Goal: Information Seeking & Learning: Find specific page/section

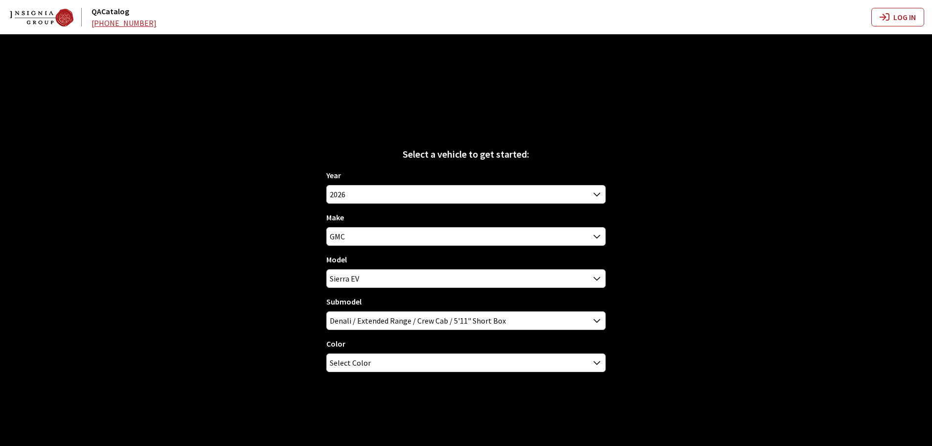
select select "44"
select select "4"
select select "1391"
select select "4791"
click at [364, 281] on span "Sierra EV" at bounding box center [466, 279] width 279 height 18
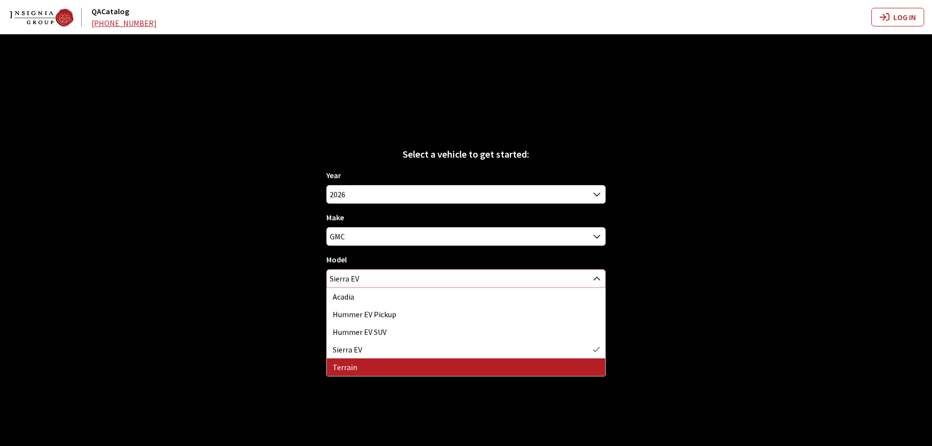
select select "356"
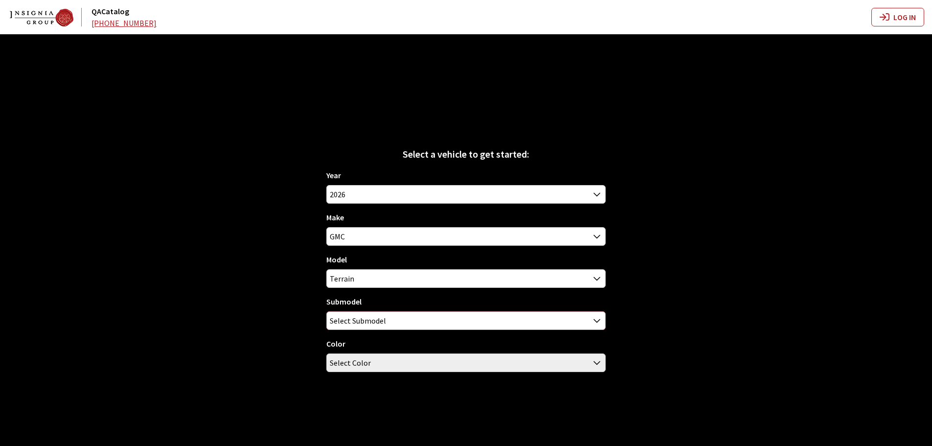
click at [356, 319] on span "Select Submodel" at bounding box center [358, 321] width 56 height 18
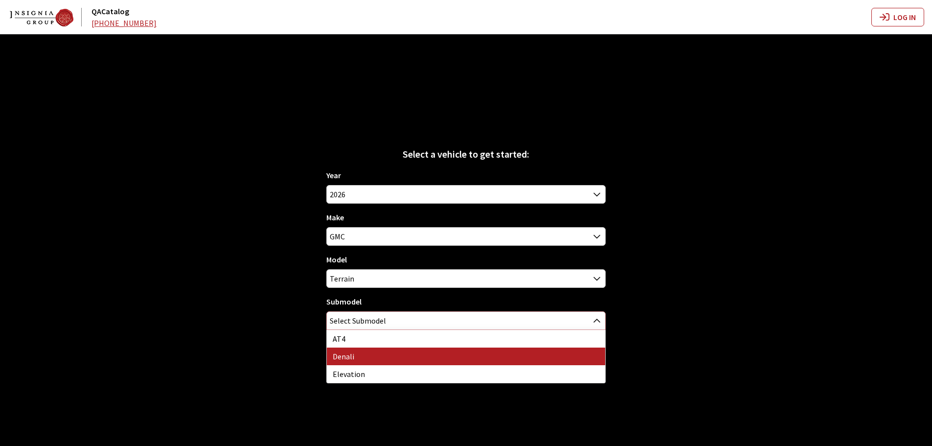
select select "717"
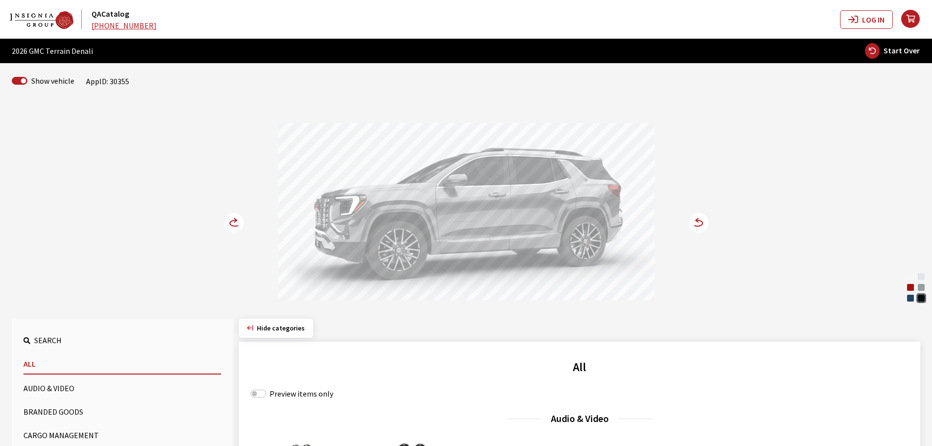
click at [910, 287] on div "Volcanic Red Tintcoat" at bounding box center [911, 287] width 10 height 10
click at [238, 221] on icon at bounding box center [239, 223] width 7 height 8
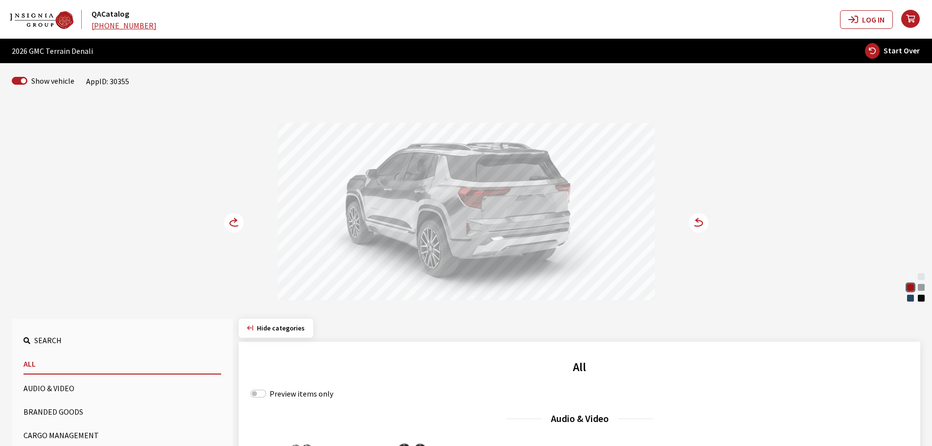
click at [238, 221] on icon at bounding box center [239, 223] width 7 height 8
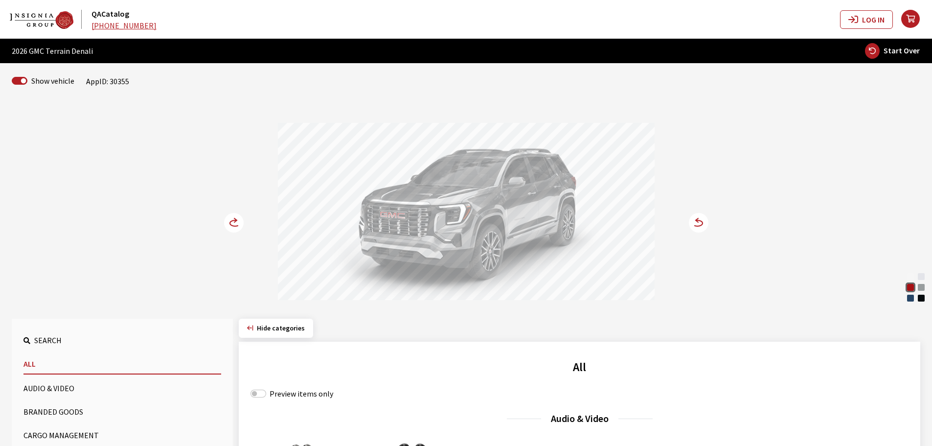
click at [234, 225] on circle at bounding box center [234, 223] width 20 height 20
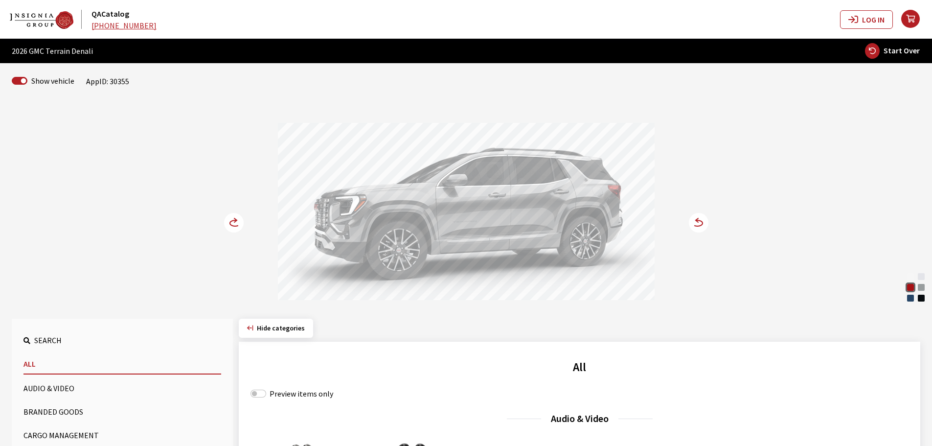
click at [702, 224] on icon at bounding box center [698, 223] width 10 height 6
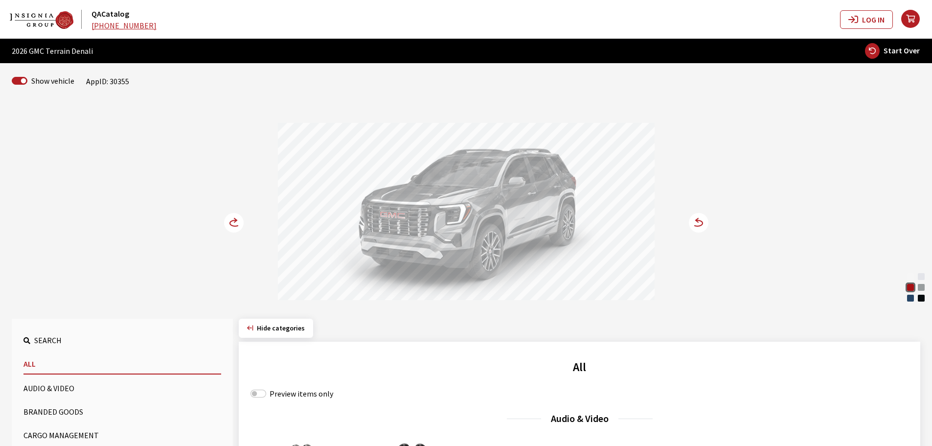
click at [702, 224] on icon at bounding box center [698, 223] width 10 height 6
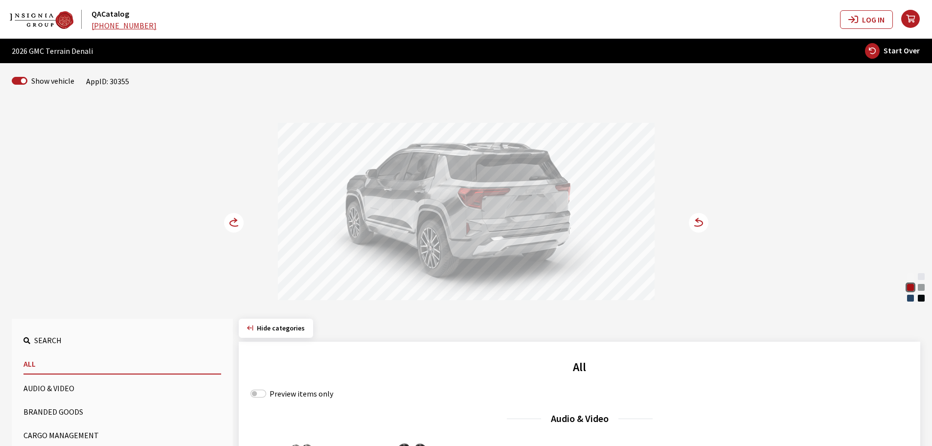
drag, startPoint x: 895, startPoint y: 51, endPoint x: 875, endPoint y: 61, distance: 22.3
click at [895, 51] on span "Start Over" at bounding box center [902, 51] width 36 height 10
select select
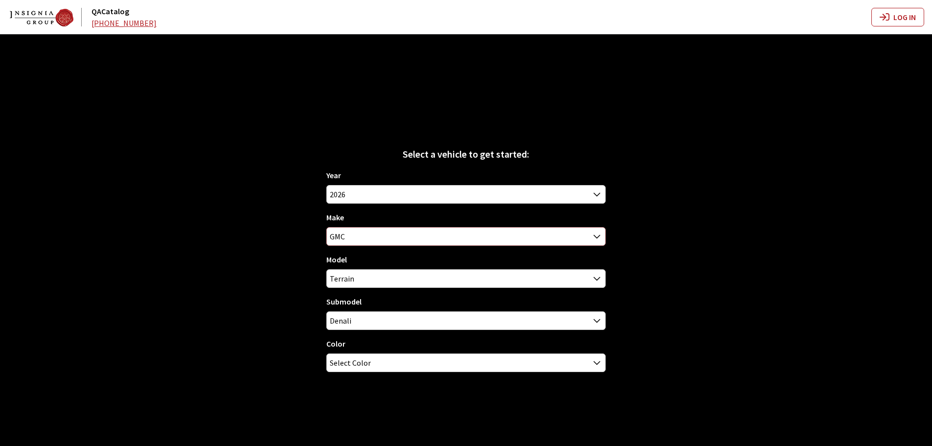
click at [345, 235] on span "GMC" at bounding box center [466, 237] width 279 height 18
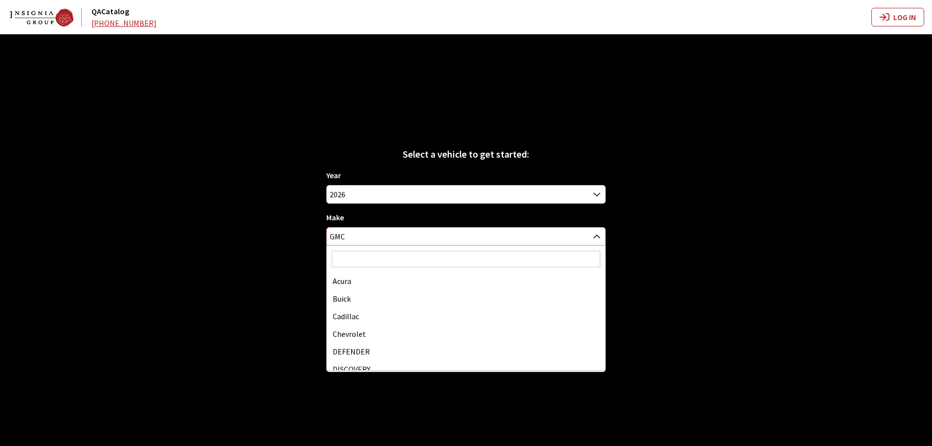
scroll to position [70, 0]
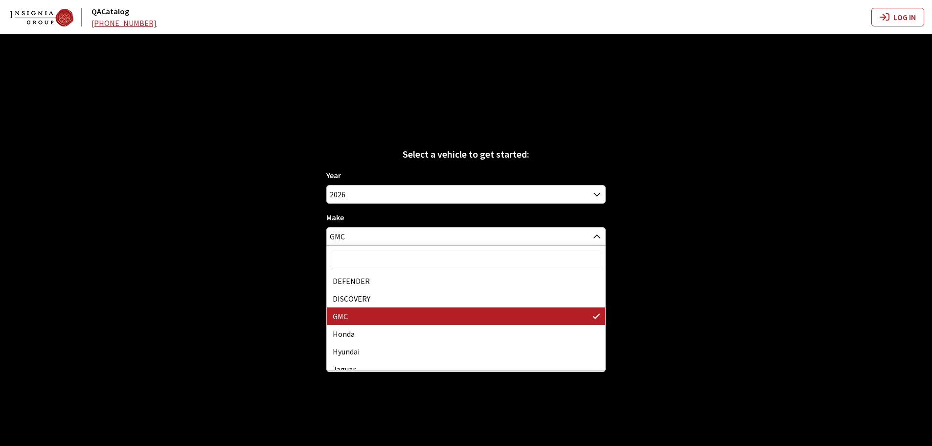
click at [361, 255] on input "Search" at bounding box center [466, 259] width 269 height 17
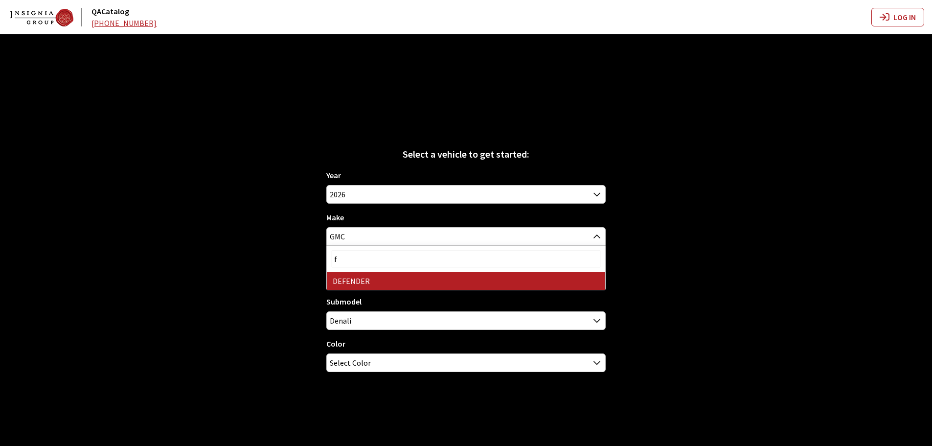
scroll to position [0, 0]
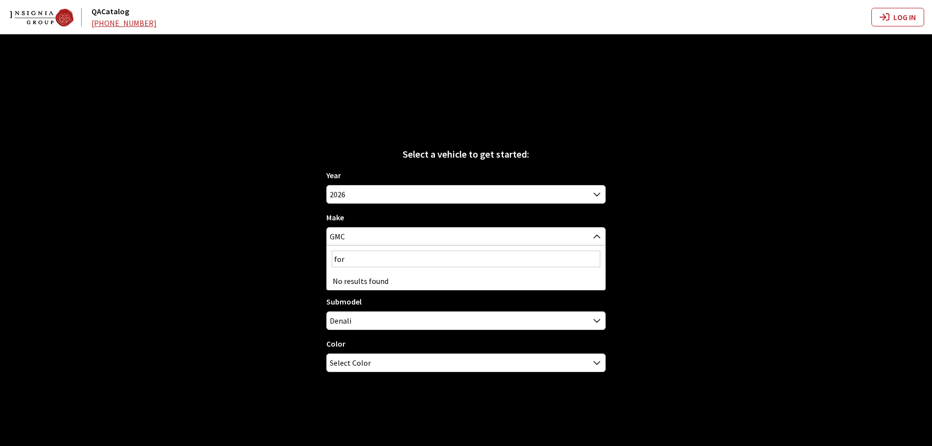
type input "for"
click at [350, 238] on span "GMC" at bounding box center [466, 237] width 279 height 18
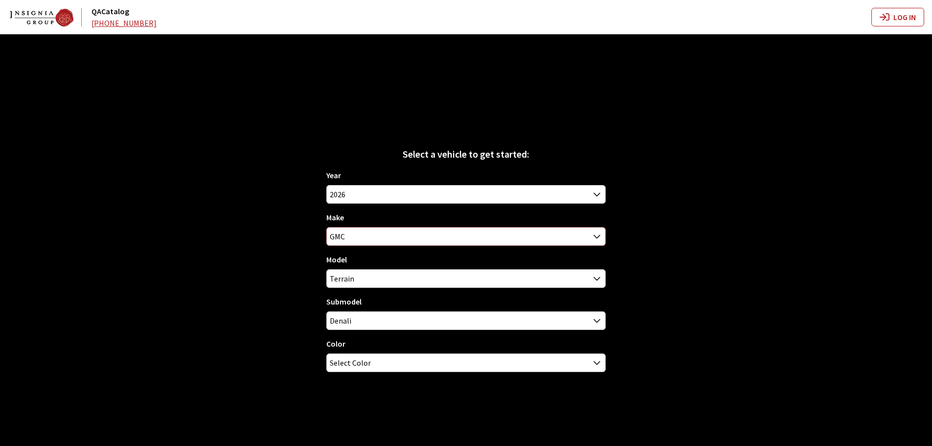
click at [349, 236] on span "GMC" at bounding box center [466, 237] width 279 height 18
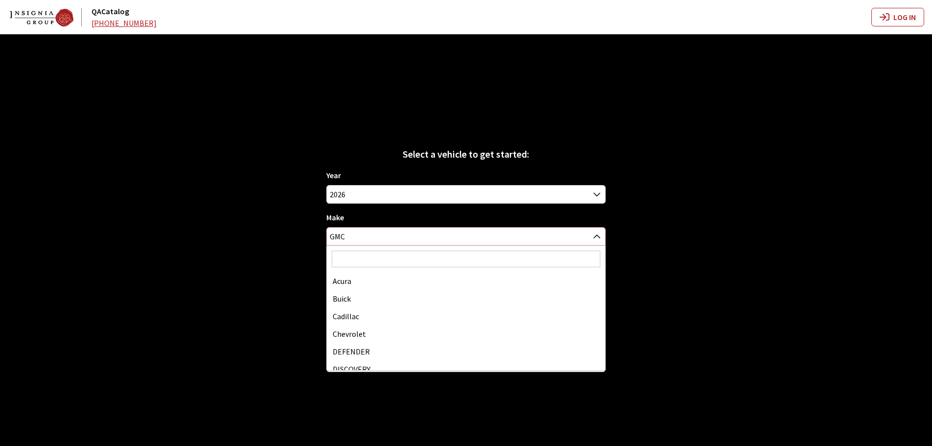
scroll to position [70, 0]
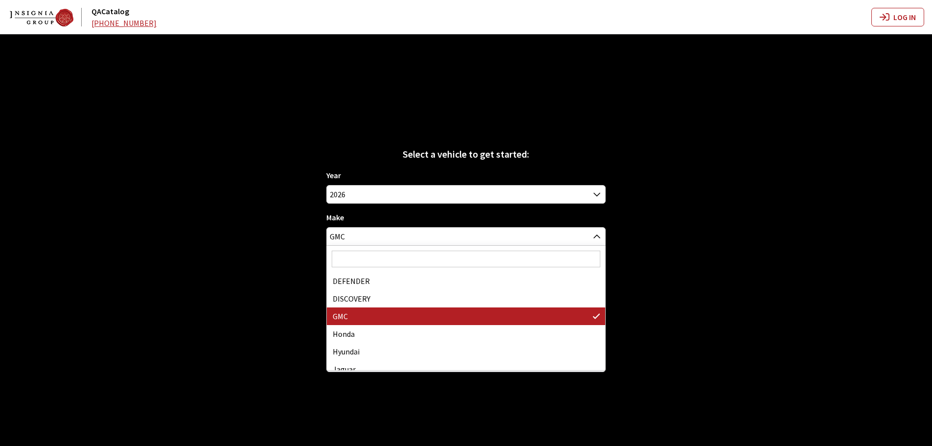
click at [348, 258] on input "Search" at bounding box center [466, 259] width 269 height 17
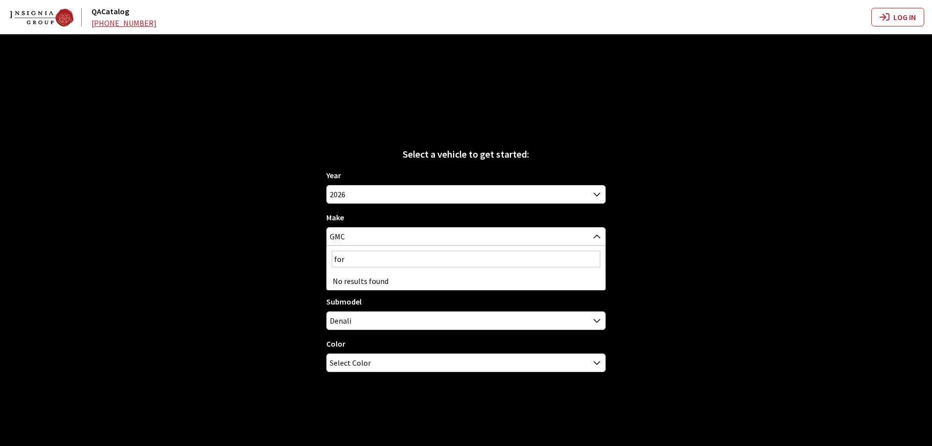
type input "for"
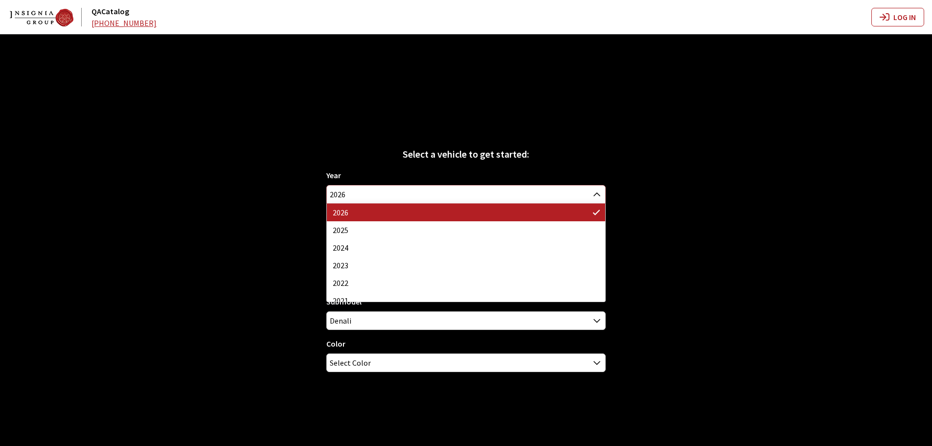
click at [346, 194] on span "2026" at bounding box center [466, 195] width 279 height 18
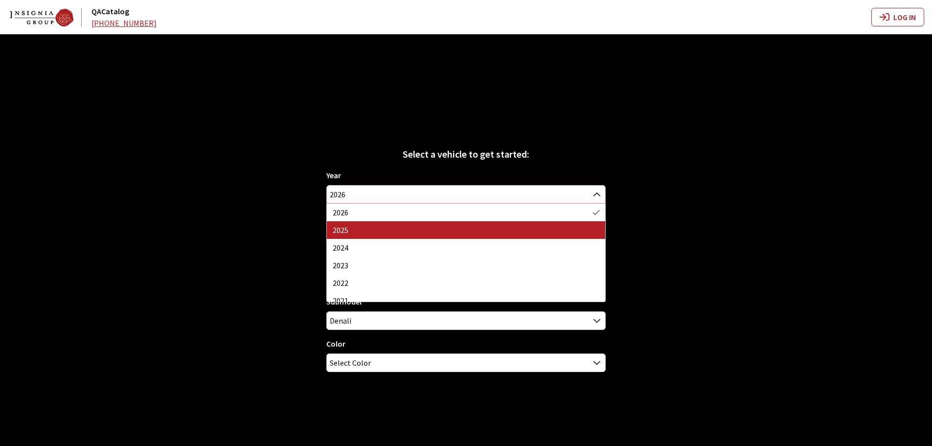
select select "43"
select select "4"
select select "356"
select select "4490"
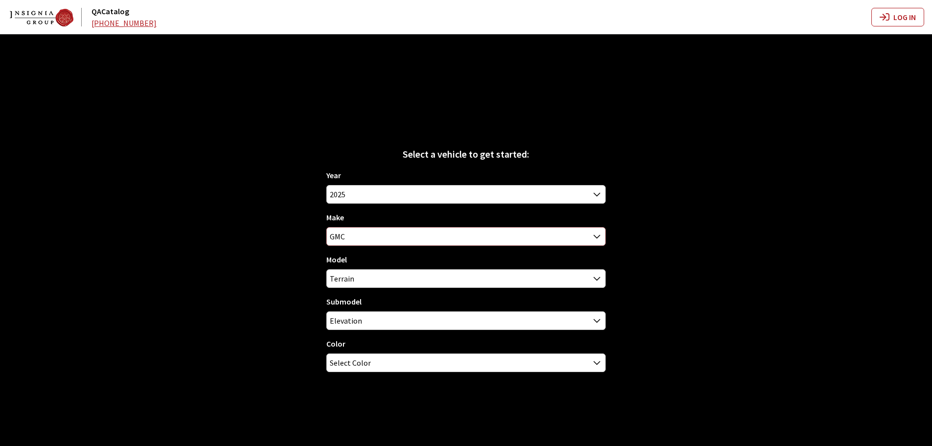
click at [364, 237] on span "GMC" at bounding box center [466, 237] width 279 height 18
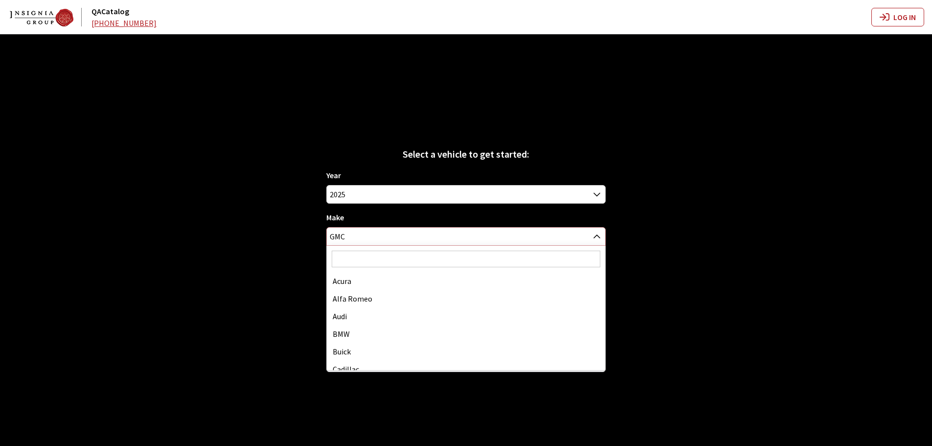
scroll to position [176, 0]
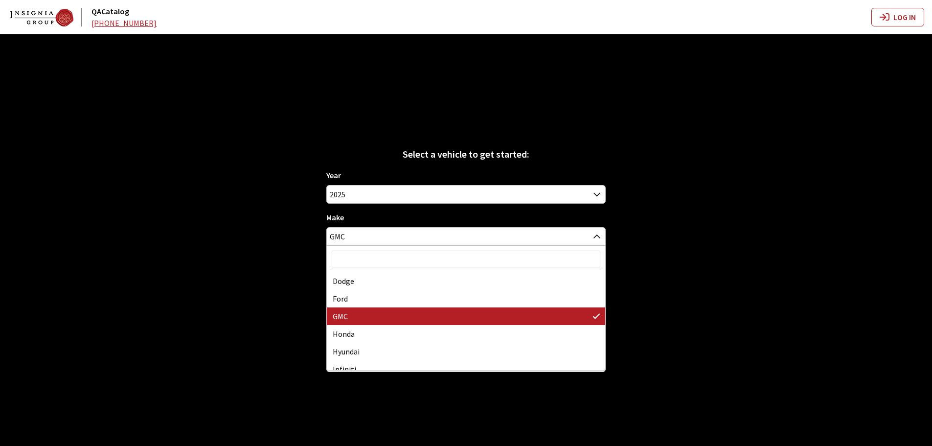
click at [364, 254] on input "Search" at bounding box center [466, 259] width 269 height 17
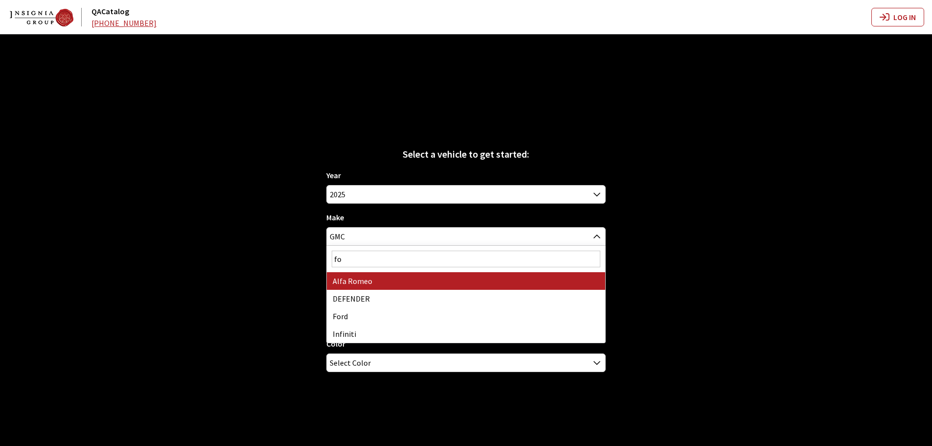
type input "for"
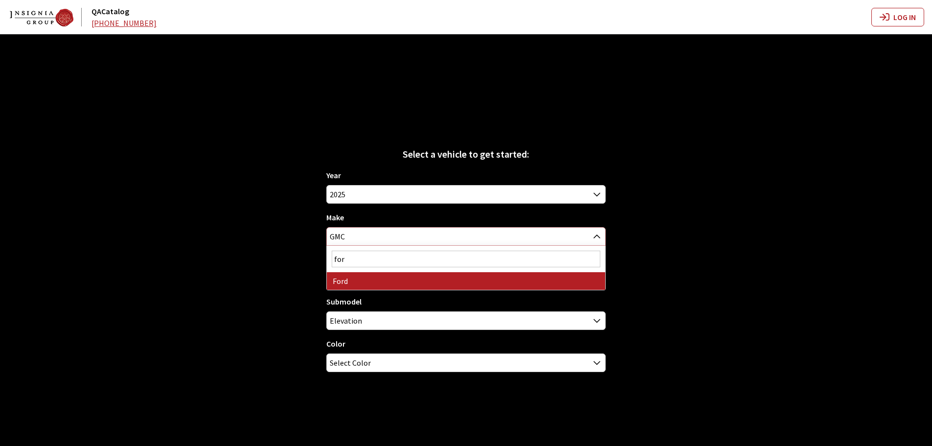
select select "11"
select select
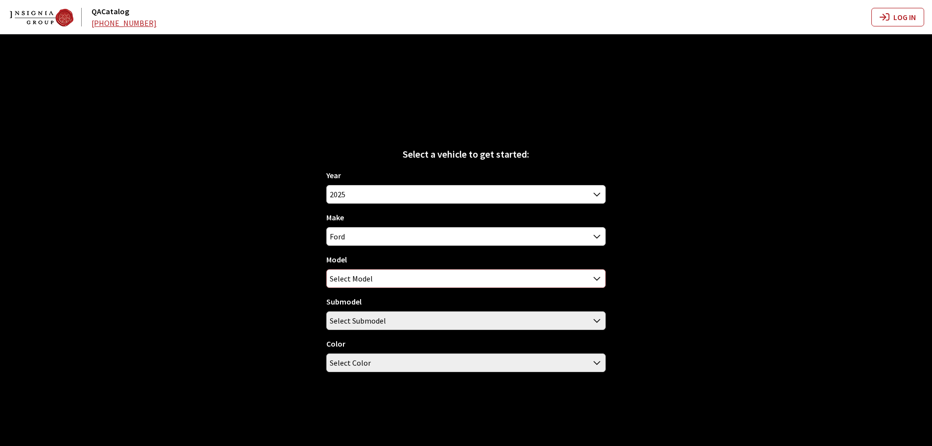
click at [363, 279] on span "Select Model" at bounding box center [351, 279] width 43 height 18
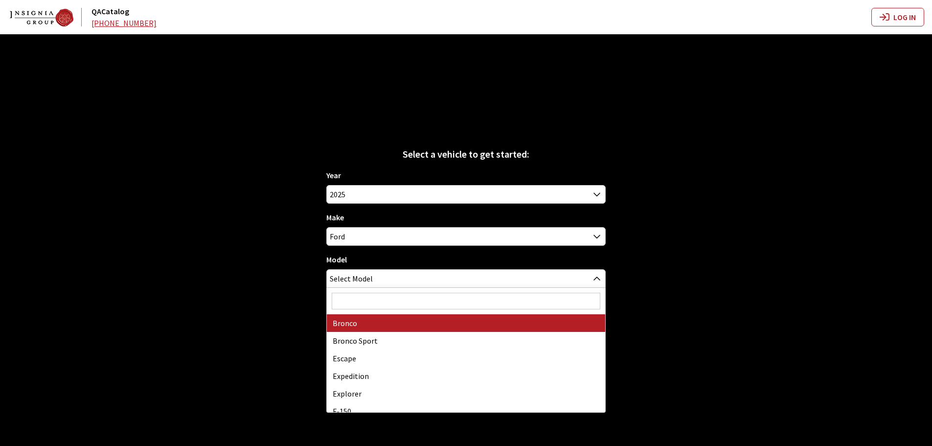
click at [363, 300] on input "Search" at bounding box center [466, 301] width 269 height 17
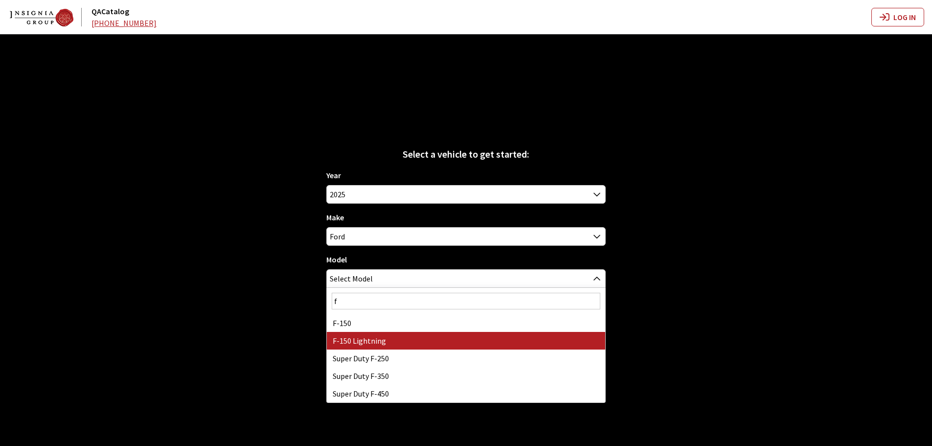
type input "f"
select select "1213"
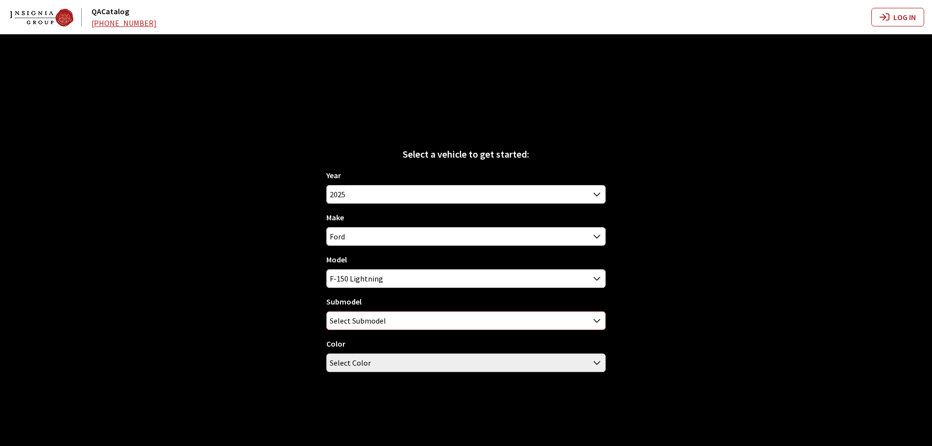
click at [369, 324] on span "Select Submodel" at bounding box center [358, 321] width 56 height 18
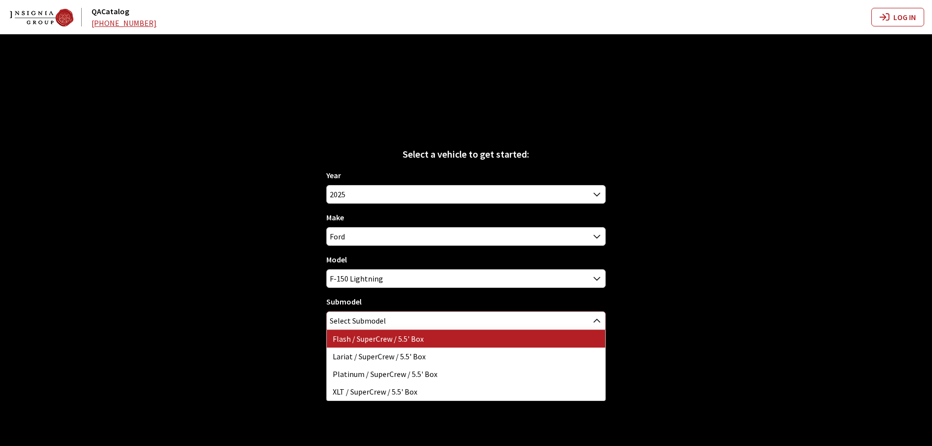
select select "4498"
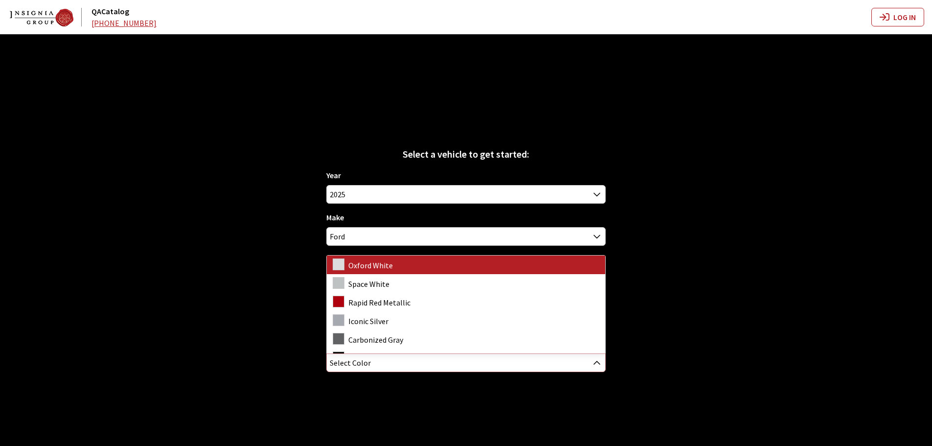
click at [372, 362] on span "Select Color" at bounding box center [466, 363] width 279 height 18
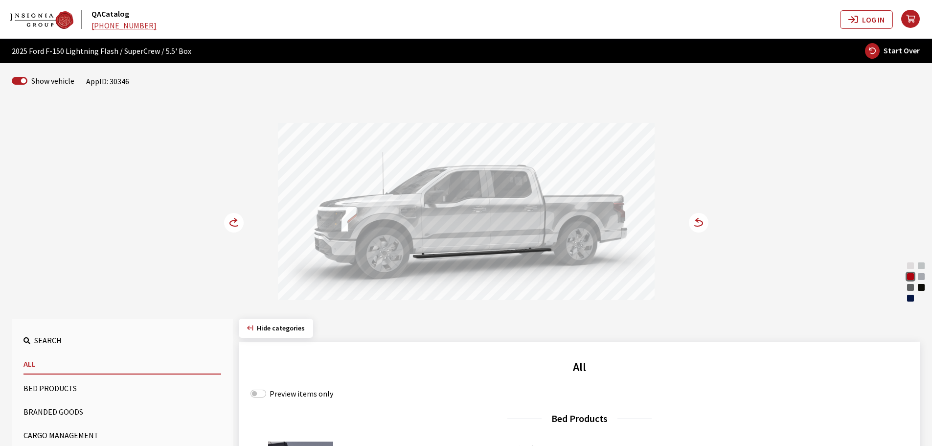
click at [230, 224] on icon at bounding box center [235, 223] width 10 height 6
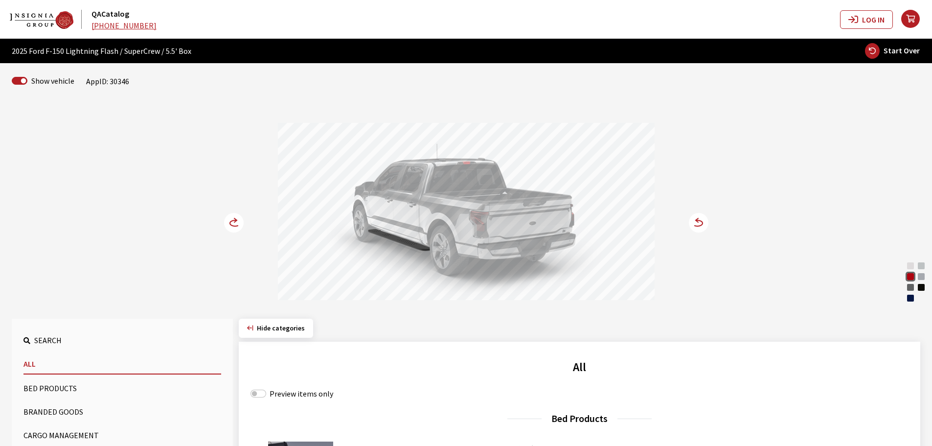
click at [230, 224] on icon at bounding box center [235, 223] width 10 height 6
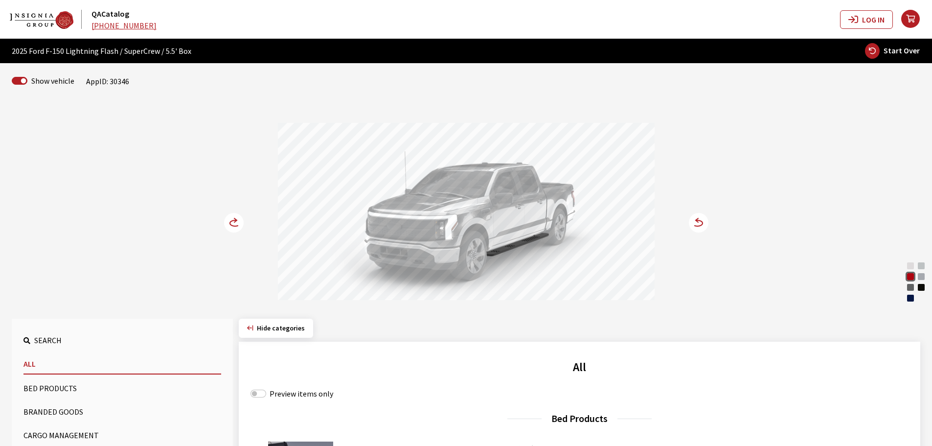
click at [696, 222] on icon at bounding box center [693, 223] width 7 height 8
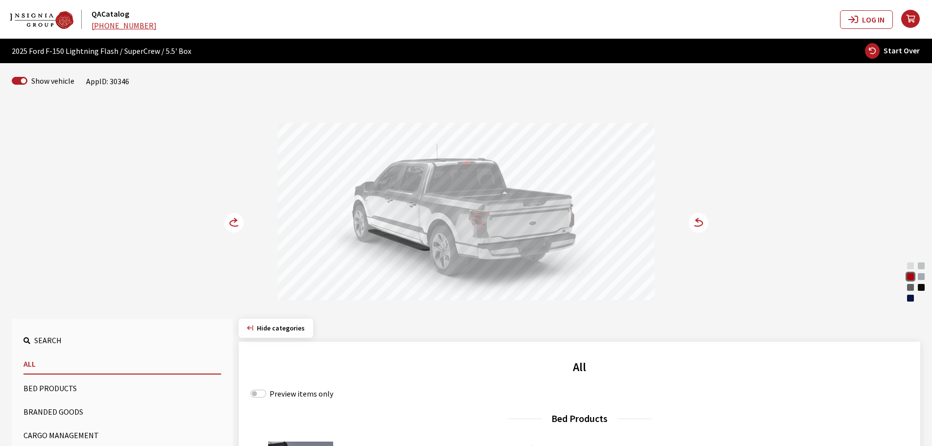
click at [895, 51] on span "Start Over" at bounding box center [902, 51] width 36 height 10
select select
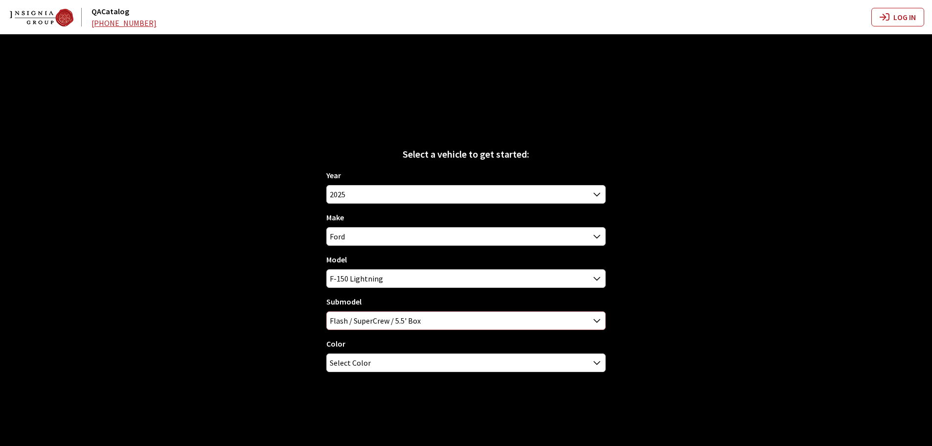
click at [366, 318] on span "Flash / SuperCrew / 5.5' Box" at bounding box center [466, 321] width 279 height 18
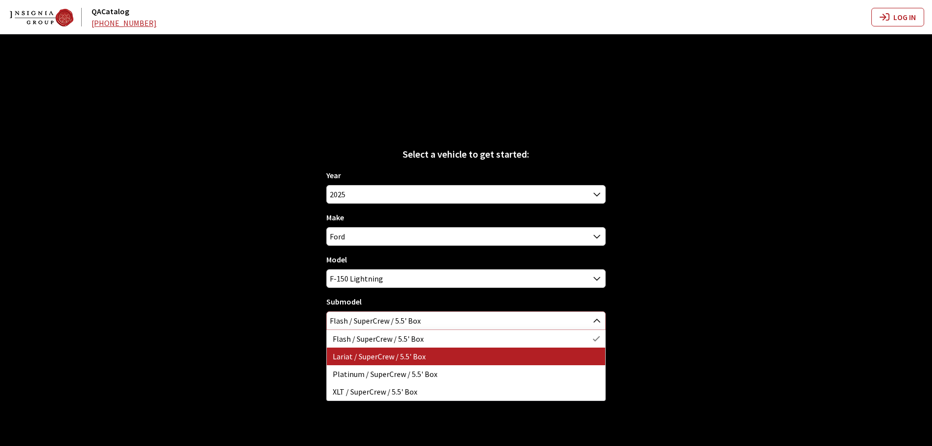
select select "3474"
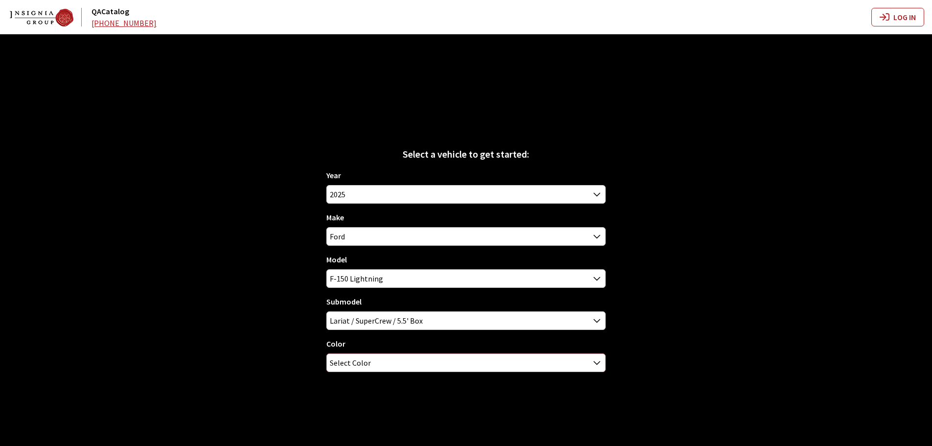
click at [363, 361] on span "Select Color" at bounding box center [350, 363] width 41 height 18
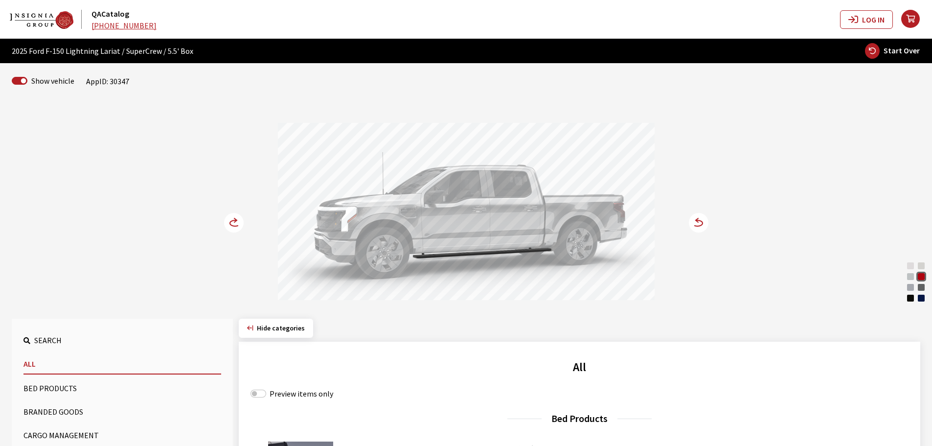
click at [708, 228] on icon at bounding box center [699, 223] width 20 height 20
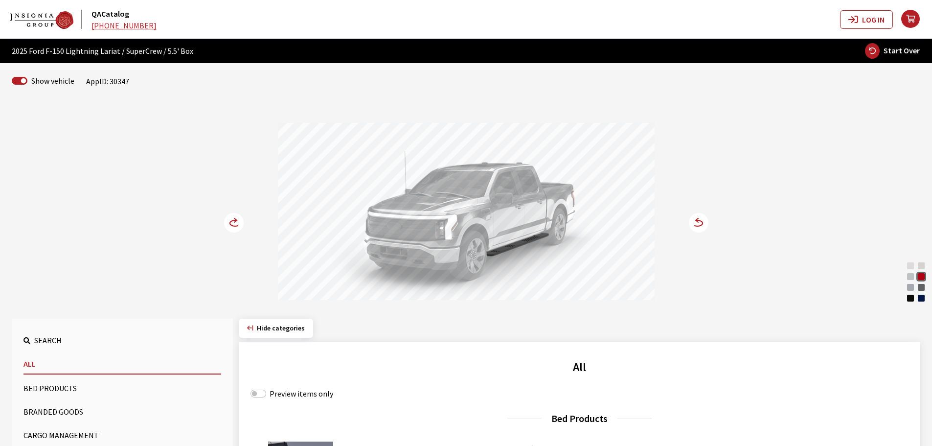
click at [230, 222] on icon at bounding box center [235, 223] width 10 height 6
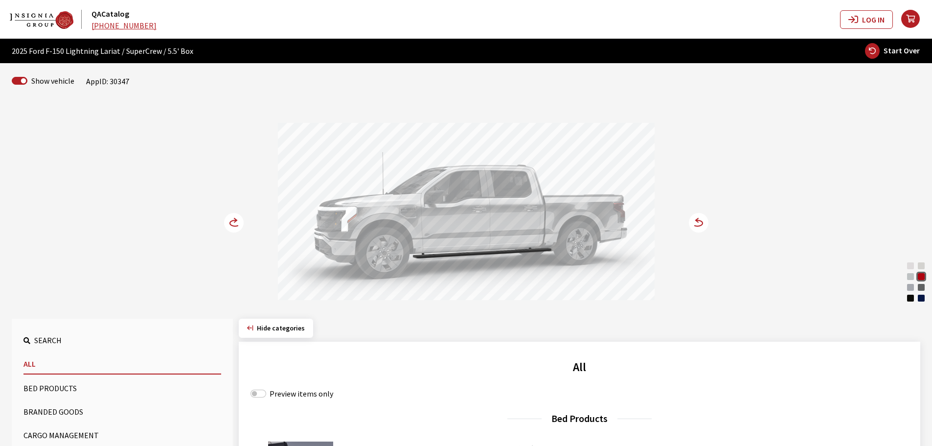
click at [230, 224] on icon at bounding box center [235, 223] width 10 height 6
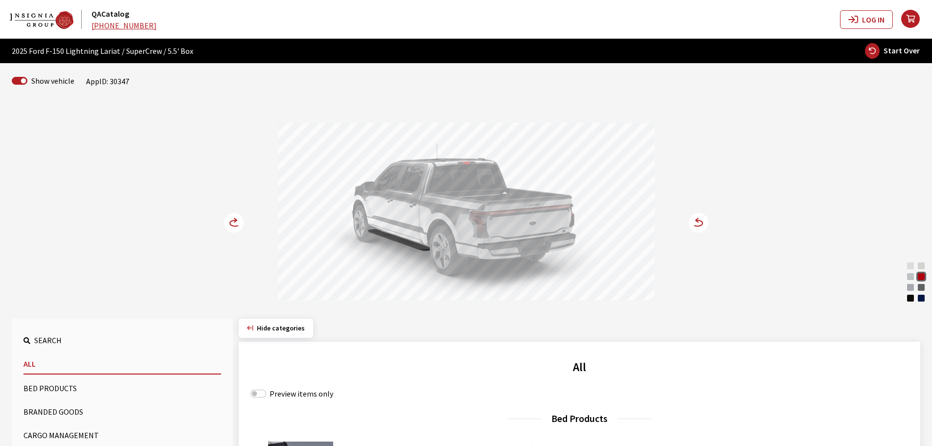
click at [893, 52] on span "Start Over" at bounding box center [902, 51] width 36 height 10
select select
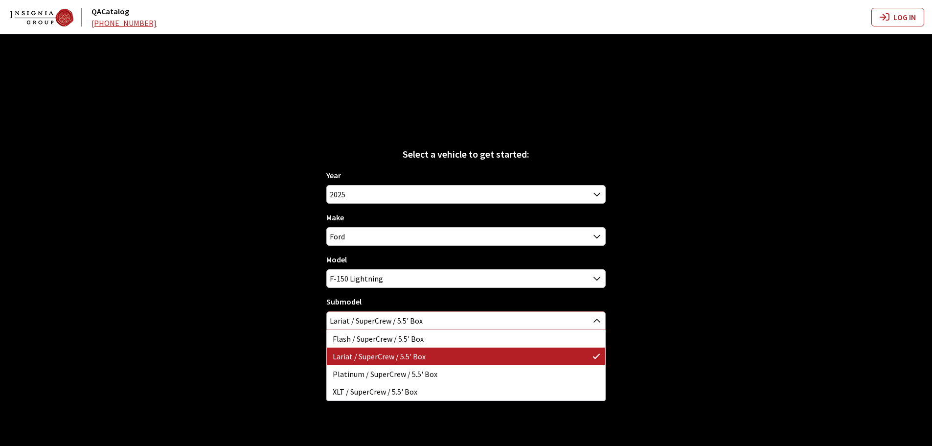
click at [363, 315] on span "Lariat / SuperCrew / 5.5' Box" at bounding box center [466, 321] width 279 height 18
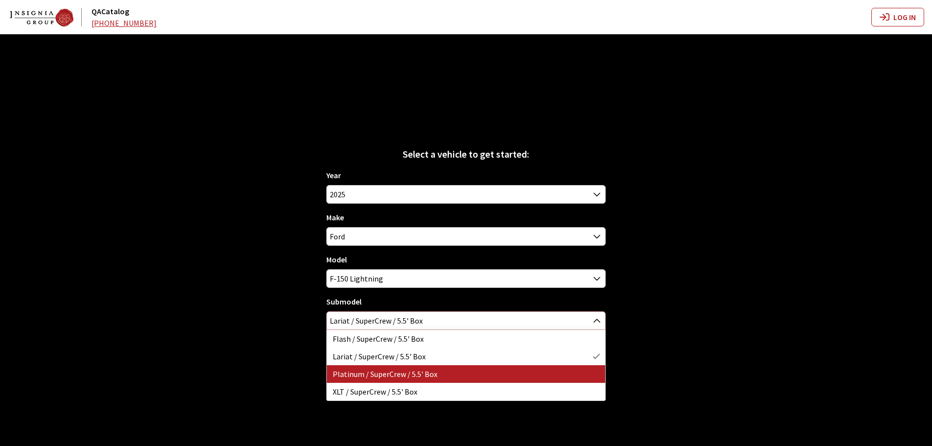
select select "3476"
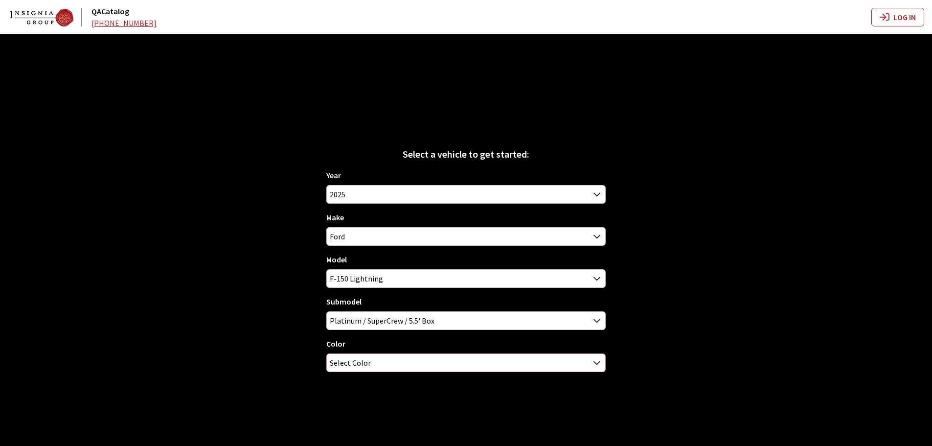
click at [371, 363] on span "Select Color" at bounding box center [466, 363] width 279 height 18
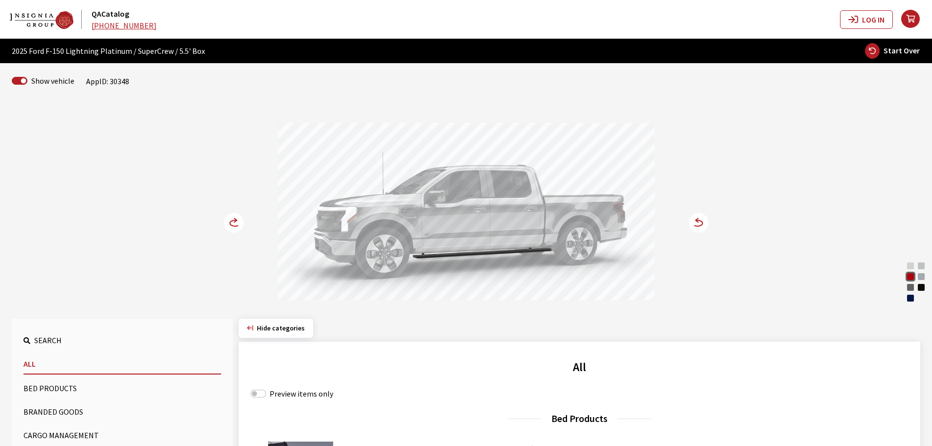
click at [702, 219] on circle at bounding box center [699, 223] width 20 height 20
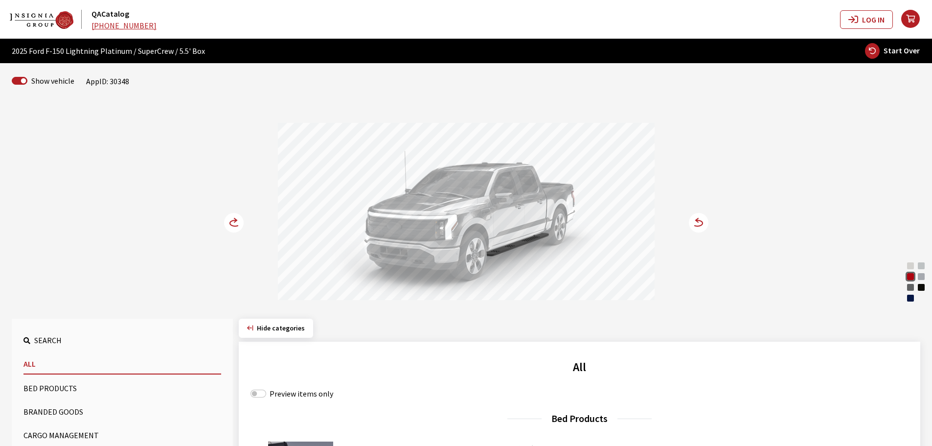
click at [234, 221] on circle at bounding box center [234, 223] width 20 height 20
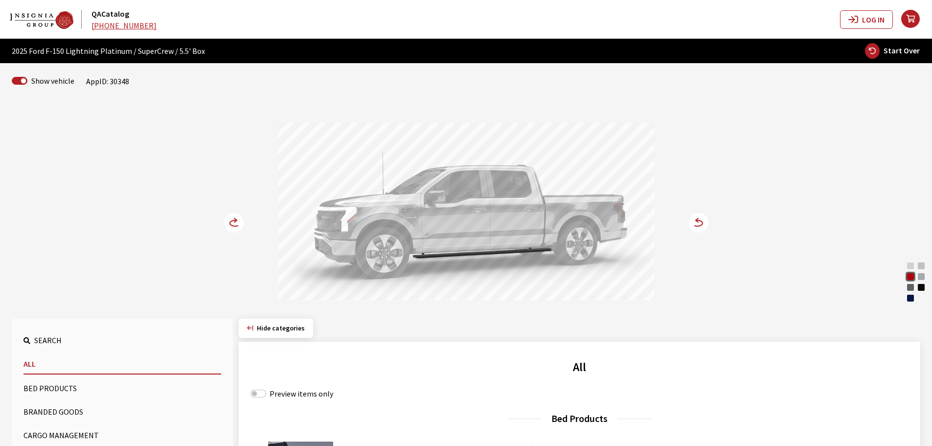
click at [234, 221] on circle at bounding box center [234, 223] width 20 height 20
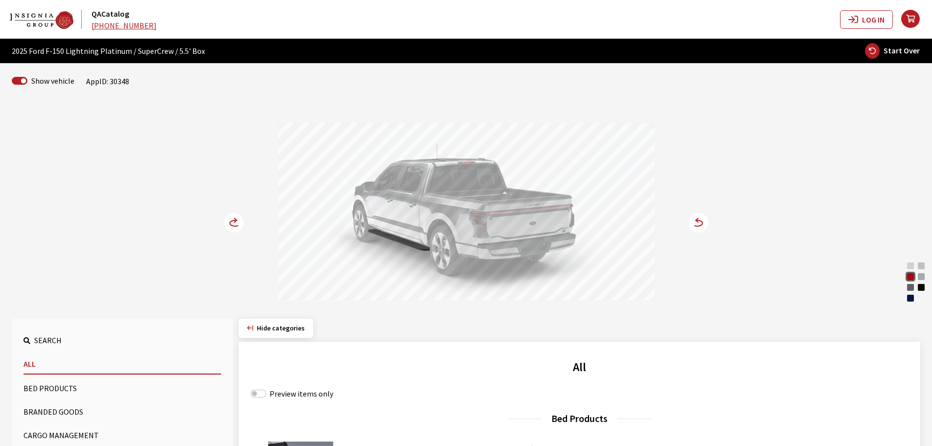
click at [880, 46] on icon "button" at bounding box center [872, 51] width 15 height 16
select select
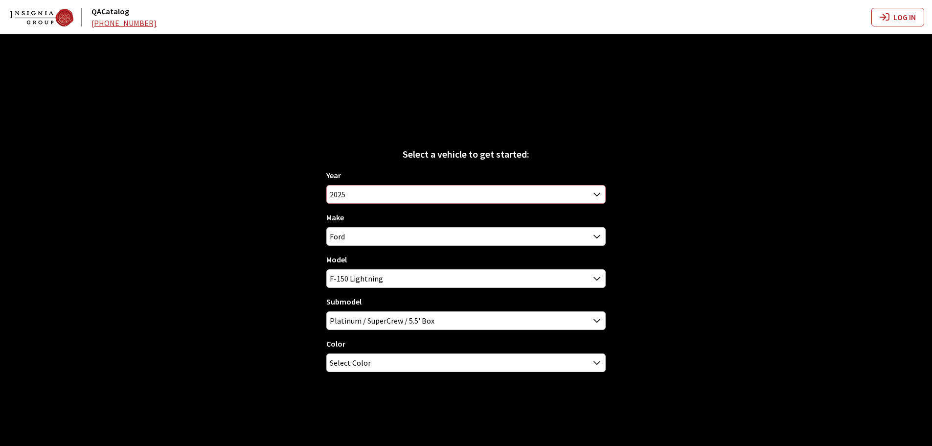
click at [357, 191] on span "2025" at bounding box center [466, 195] width 279 height 18
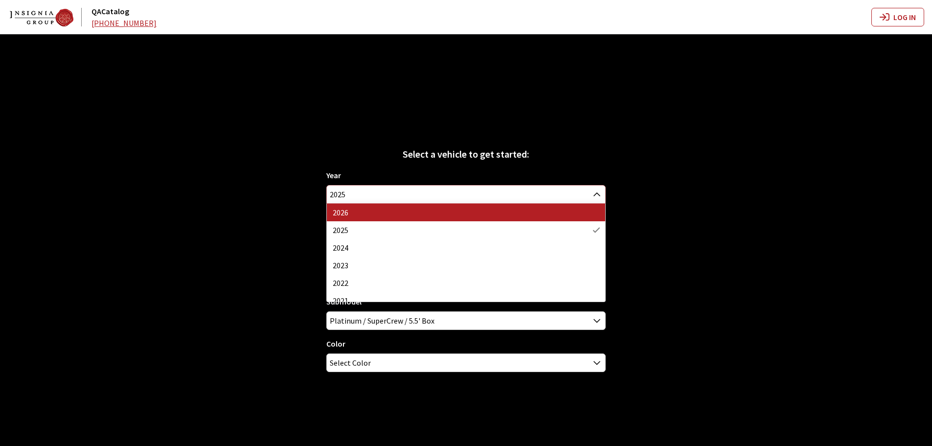
select select "44"
select select
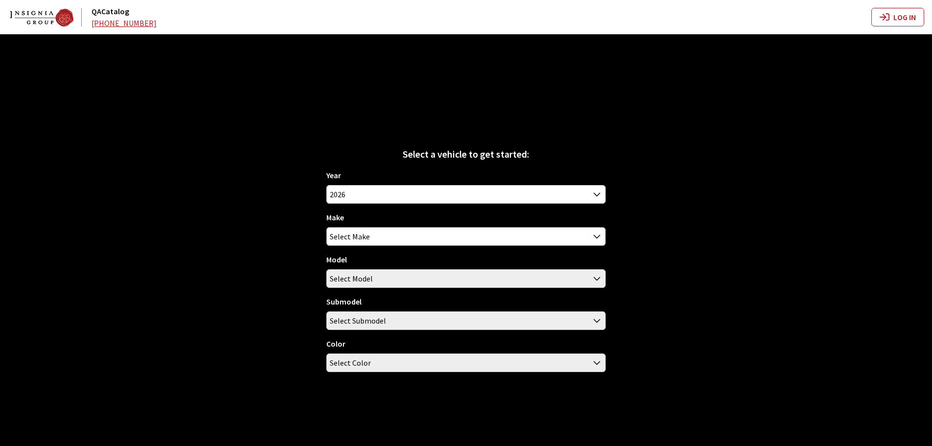
click at [356, 235] on span "Select Make" at bounding box center [350, 237] width 40 height 18
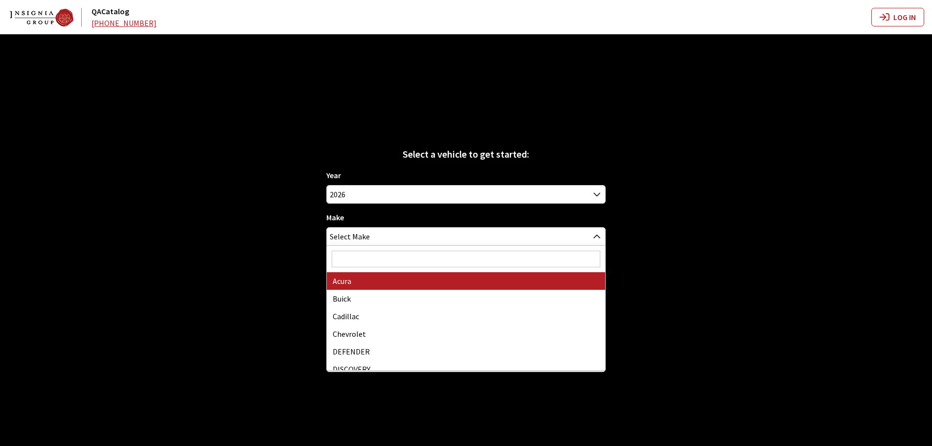
click at [364, 267] on input "Search" at bounding box center [466, 259] width 269 height 17
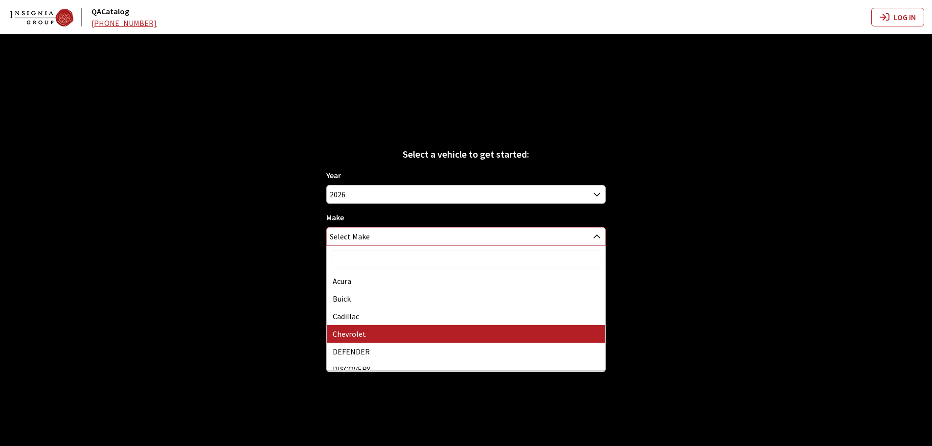
select select "3"
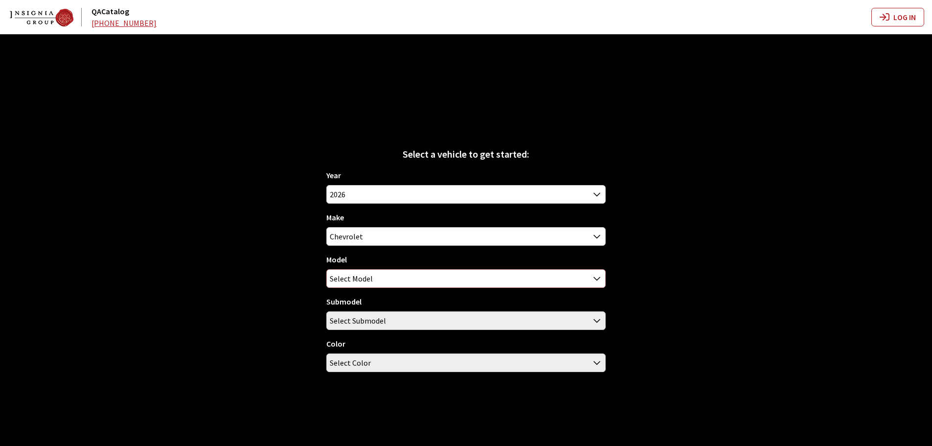
click at [346, 273] on span "Select Model" at bounding box center [351, 279] width 43 height 18
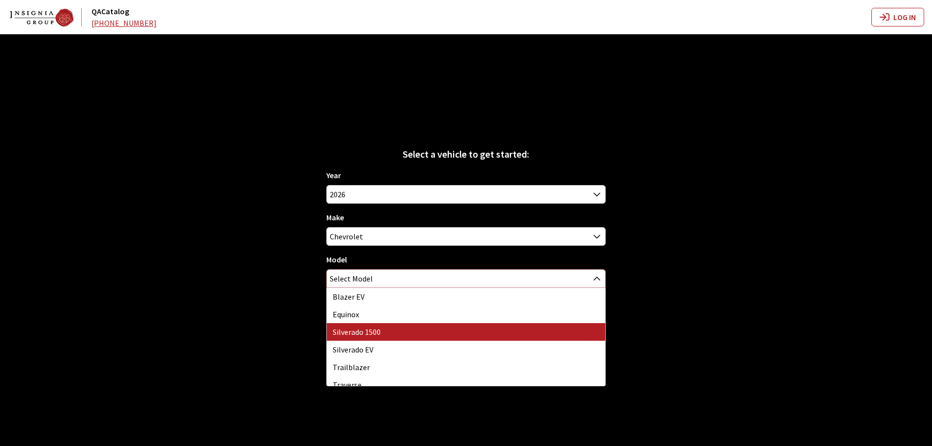
select select "46"
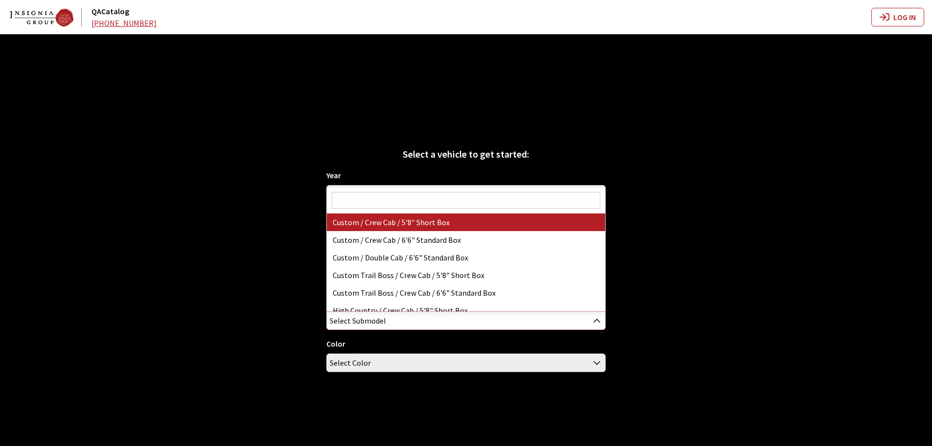
click at [371, 316] on span "Select Submodel" at bounding box center [358, 321] width 56 height 18
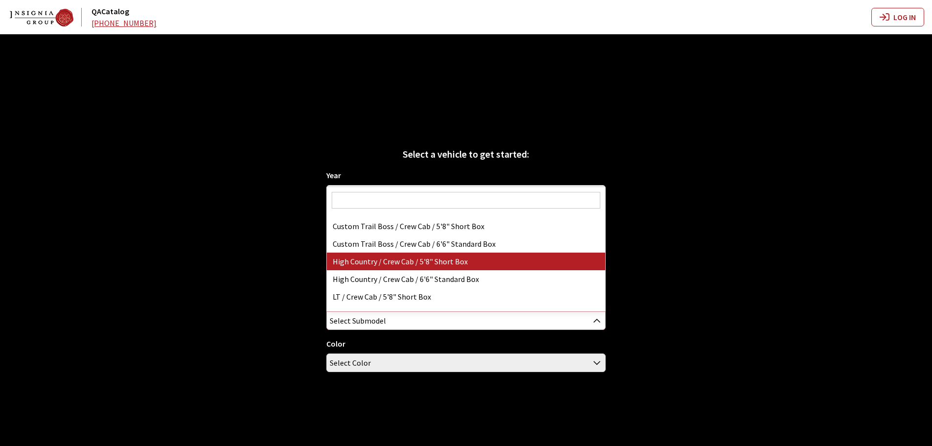
scroll to position [98, 0]
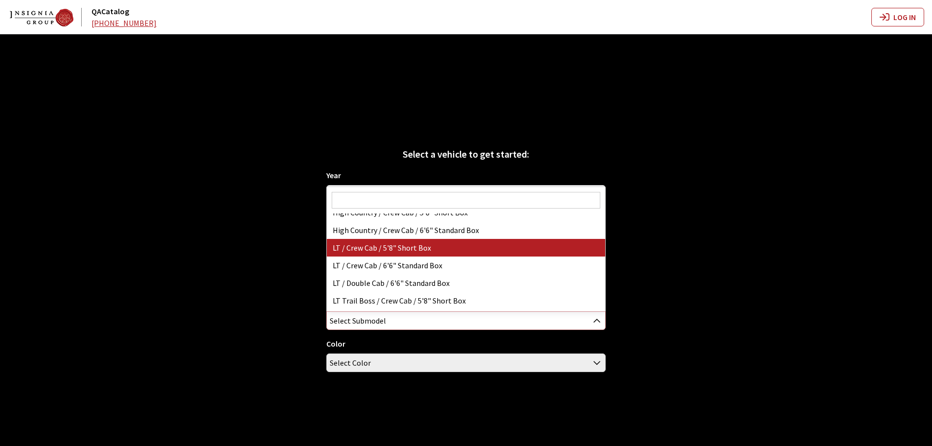
select select "3355"
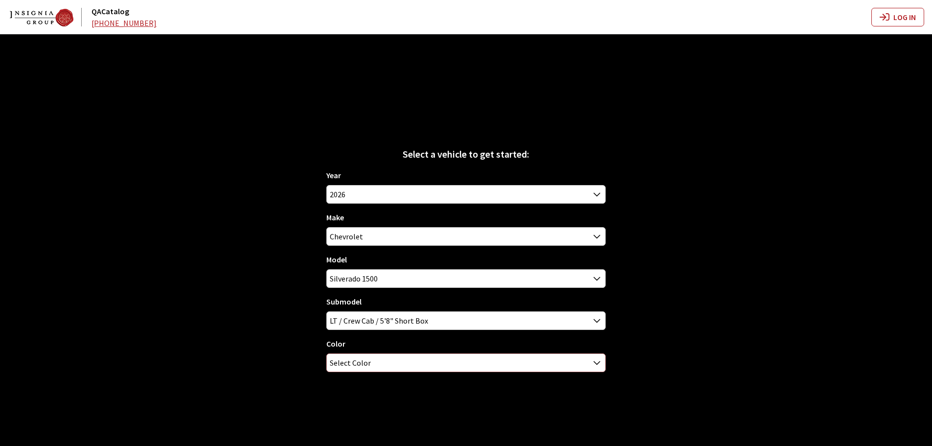
click at [382, 365] on span "Select Color" at bounding box center [466, 363] width 279 height 18
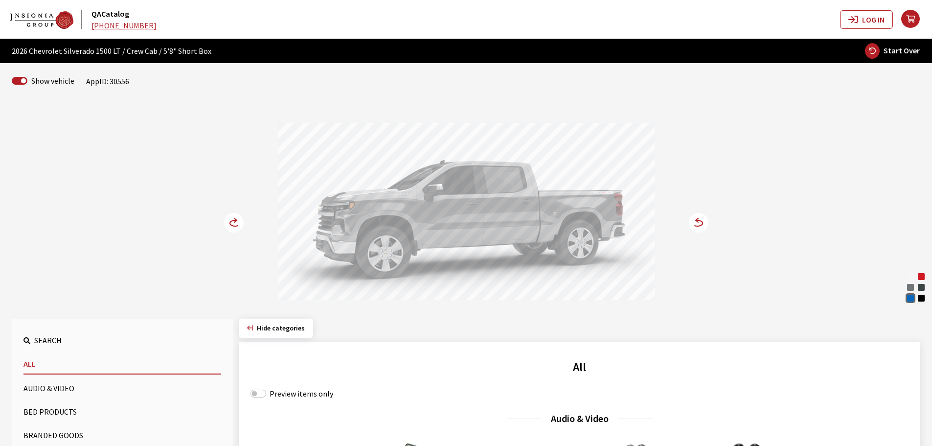
drag, startPoint x: 914, startPoint y: 298, endPoint x: 876, endPoint y: 293, distance: 38.6
click at [914, 298] on div "Riptide Blue Metallic" at bounding box center [911, 298] width 10 height 10
click at [707, 224] on circle at bounding box center [699, 223] width 20 height 20
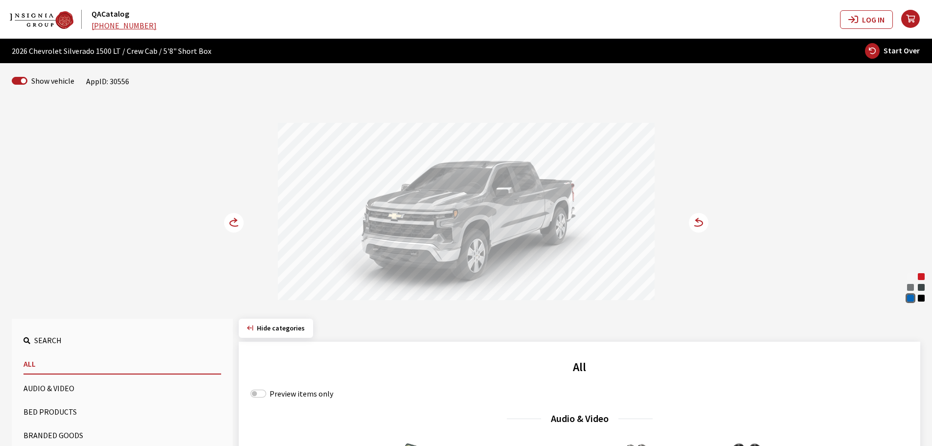
click at [234, 221] on circle at bounding box center [234, 223] width 20 height 20
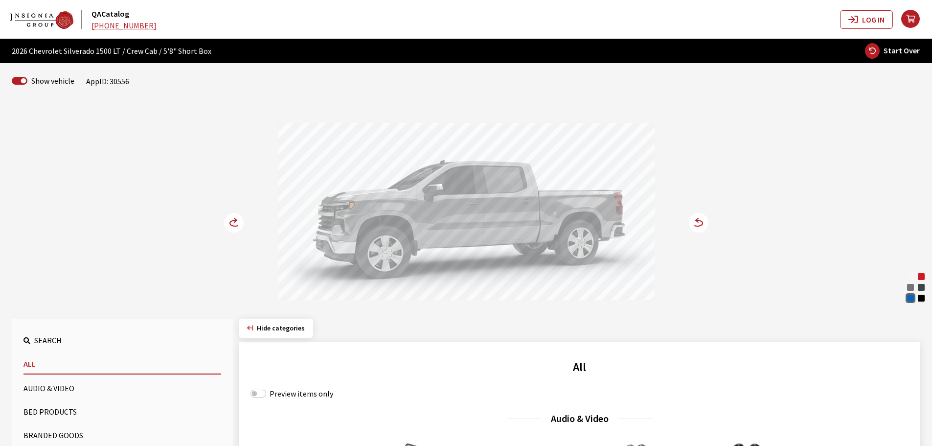
click at [234, 221] on circle at bounding box center [234, 223] width 20 height 20
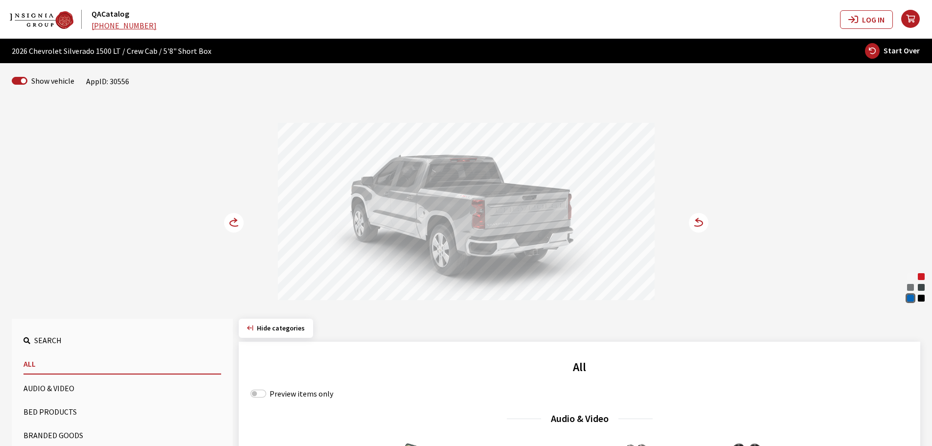
click at [880, 47] on icon "button" at bounding box center [872, 51] width 15 height 16
select select
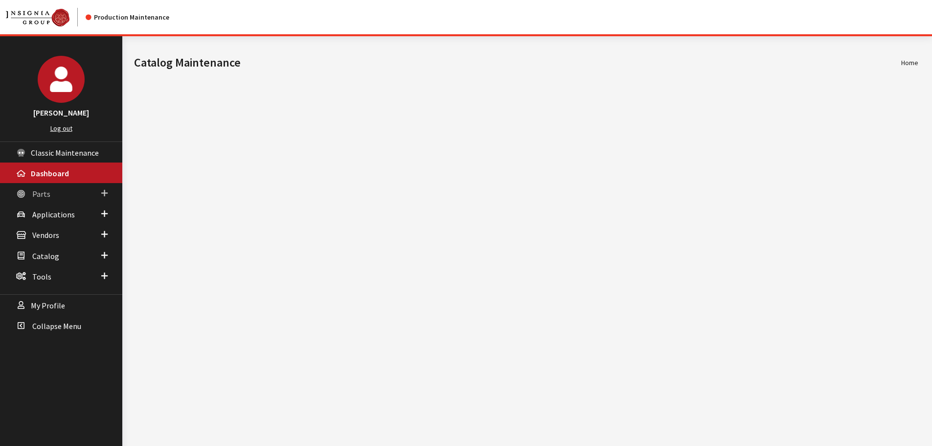
click at [55, 194] on link "Parts" at bounding box center [61, 193] width 122 height 21
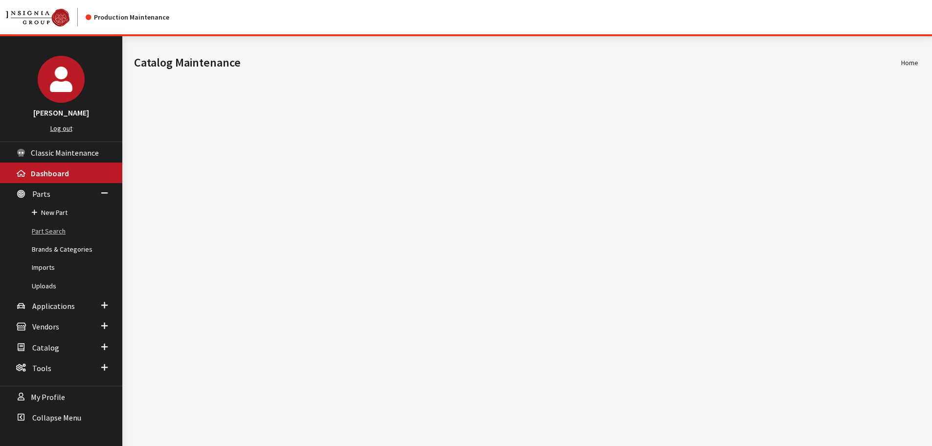
click at [54, 231] on link "Part Search" at bounding box center [61, 231] width 122 height 18
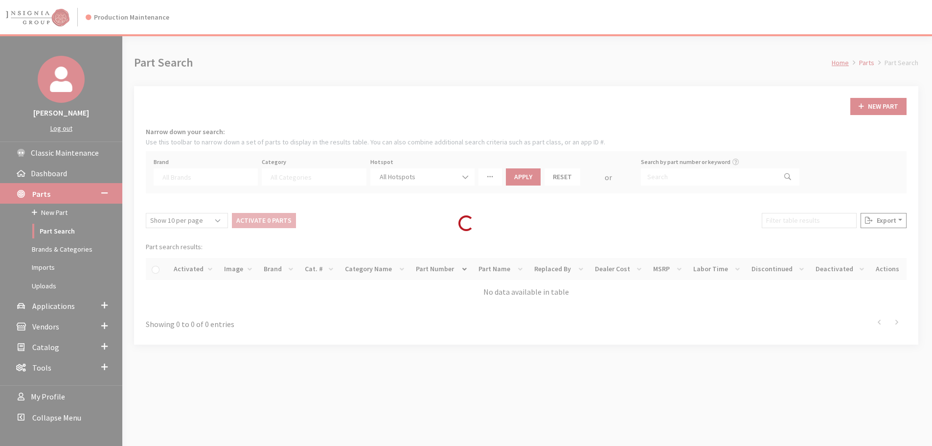
select select
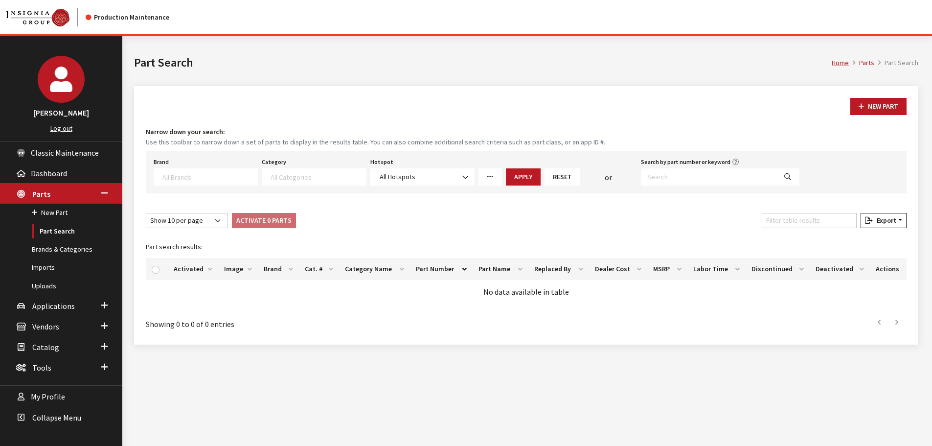
click at [190, 177] on textarea "Search" at bounding box center [210, 176] width 95 height 9
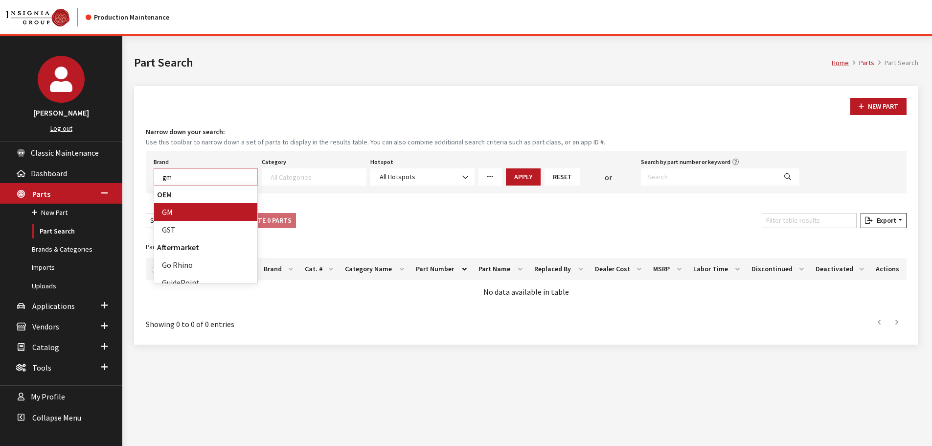
scroll to position [0, 0]
type textarea "gm"
select select "1"
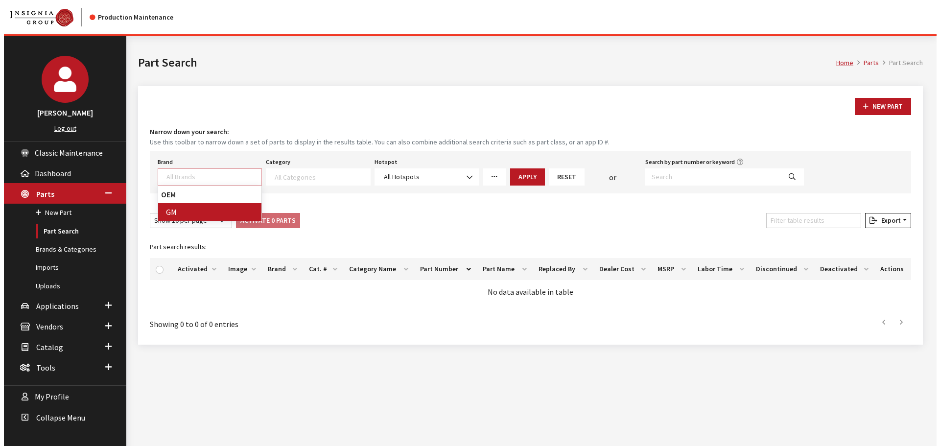
scroll to position [74, 0]
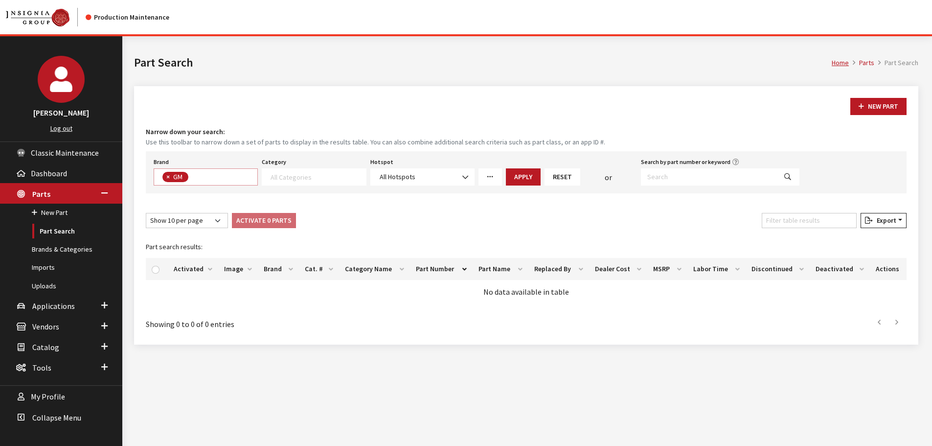
click at [493, 176] on icon "More Filters" at bounding box center [490, 177] width 7 height 7
click at [562, 214] on link "Browse" at bounding box center [571, 215] width 42 height 17
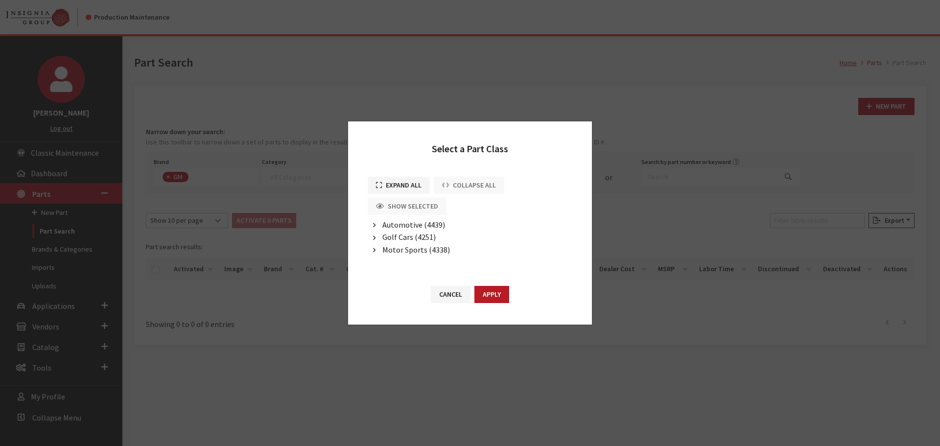
click at [393, 227] on span "Automotive (4439)" at bounding box center [413, 225] width 63 height 10
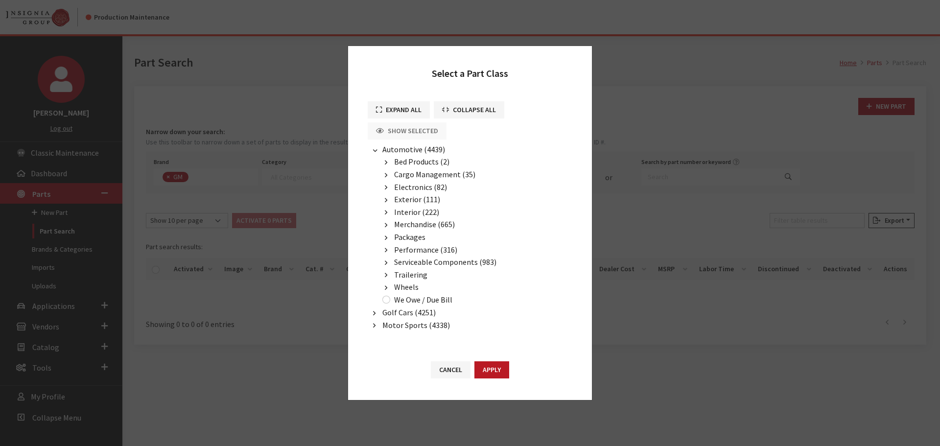
click at [413, 212] on span "Interior (222)" at bounding box center [416, 212] width 45 height 10
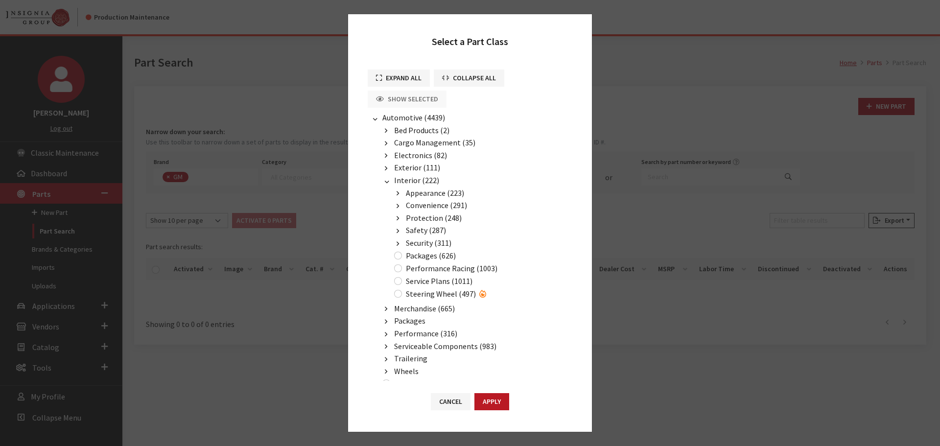
click at [426, 217] on span "Protection (248)" at bounding box center [434, 218] width 56 height 10
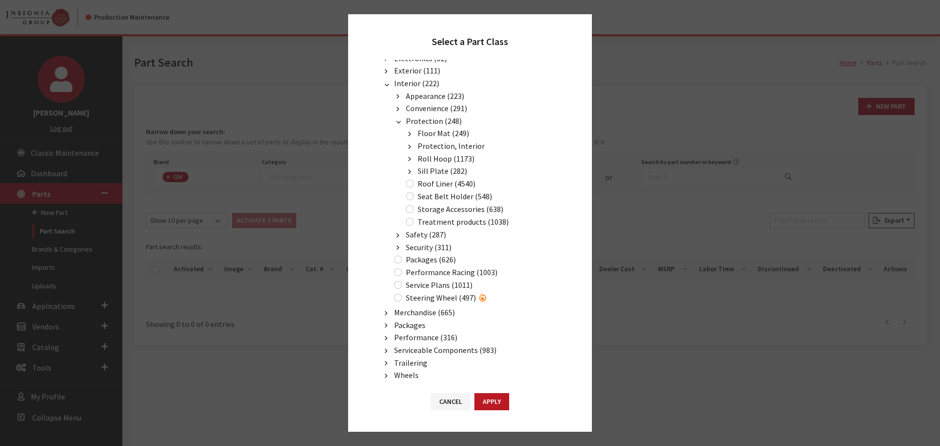
scroll to position [98, 0]
click at [426, 109] on span "Convenience (291)" at bounding box center [436, 107] width 61 height 10
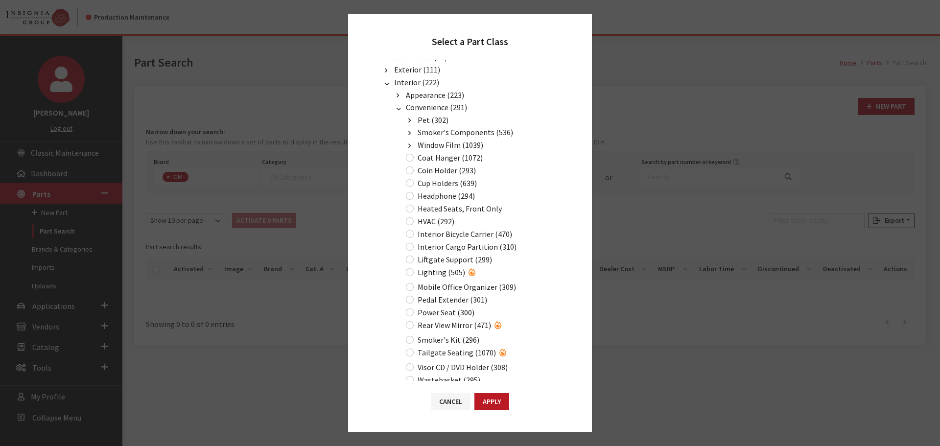
click at [415, 107] on span "Convenience (291)" at bounding box center [436, 107] width 61 height 10
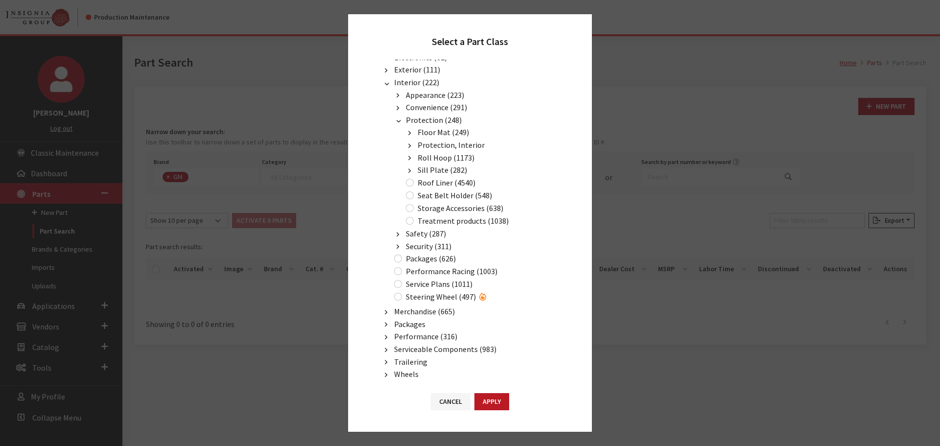
click at [422, 95] on span "Appearance (223)" at bounding box center [435, 95] width 58 height 10
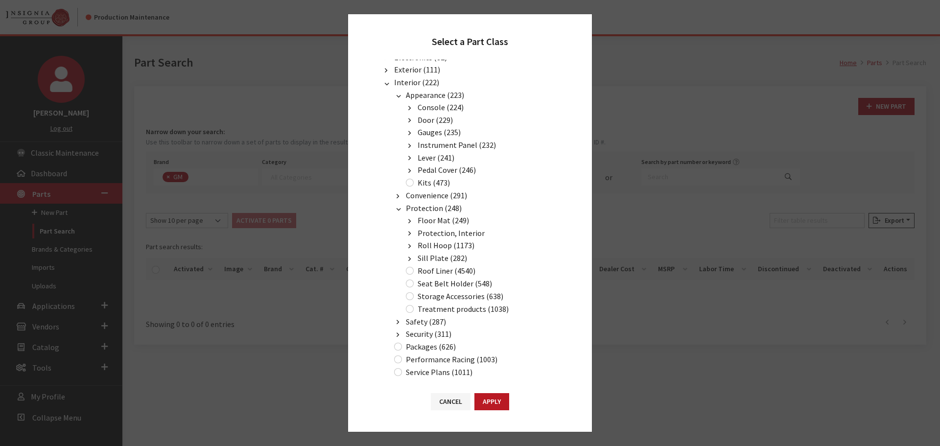
click at [422, 95] on span "Appearance (223)" at bounding box center [435, 95] width 58 height 10
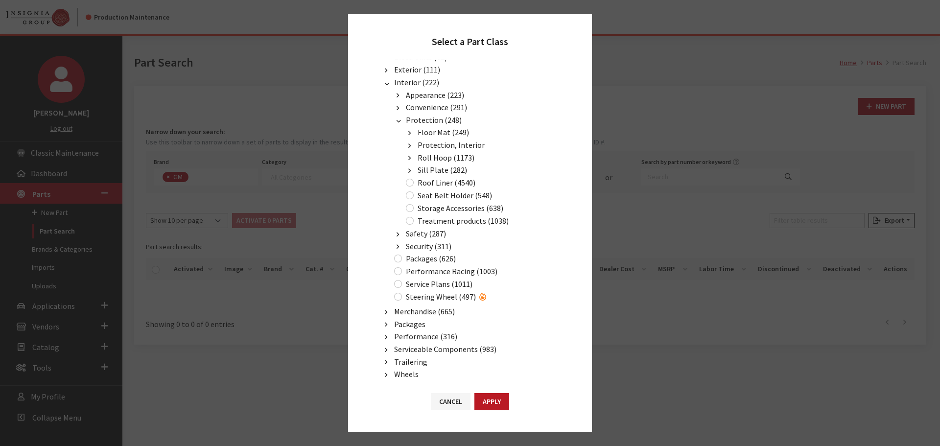
click at [444, 142] on span "Protection, Interior" at bounding box center [451, 145] width 67 height 10
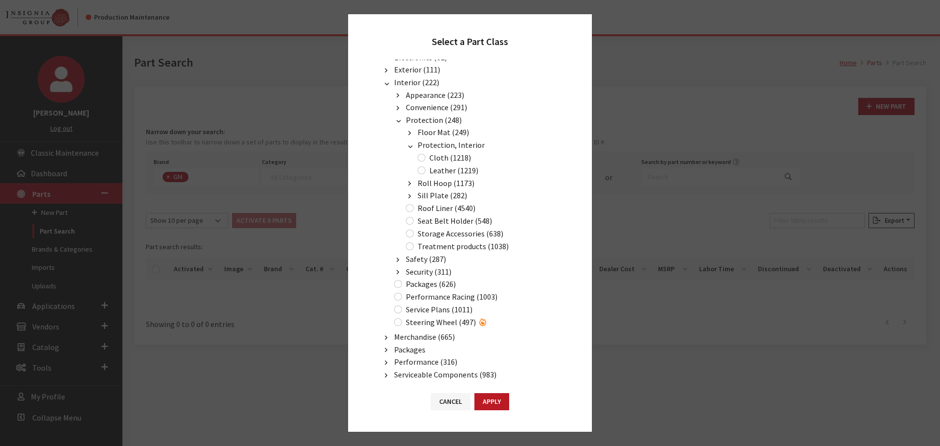
click at [439, 157] on label "Cloth (1218)" at bounding box center [450, 158] width 42 height 12
click at [425, 157] on input "Cloth (1218)" at bounding box center [422, 158] width 8 height 8
radio input "true"
click at [497, 400] on button "Apply" at bounding box center [491, 401] width 35 height 17
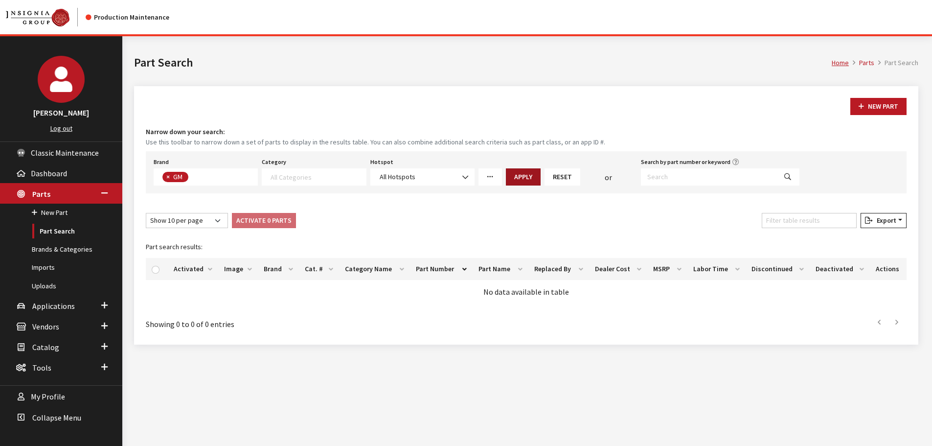
click at [526, 182] on button "Apply" at bounding box center [523, 176] width 35 height 17
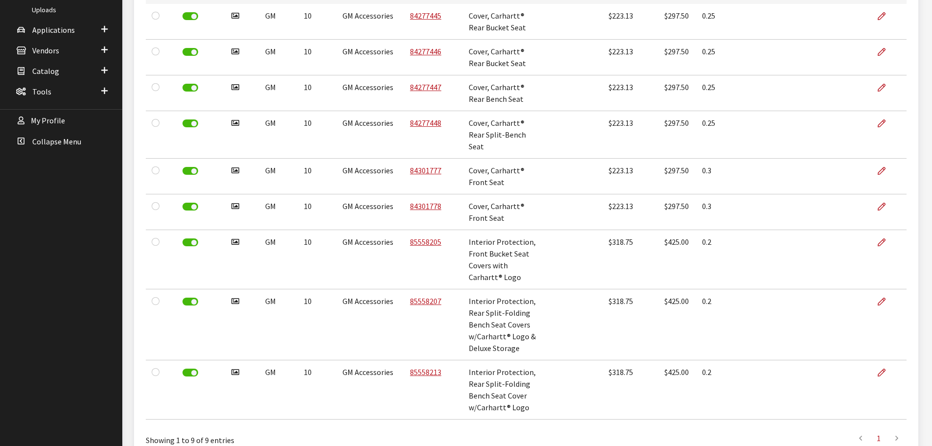
scroll to position [285, 0]
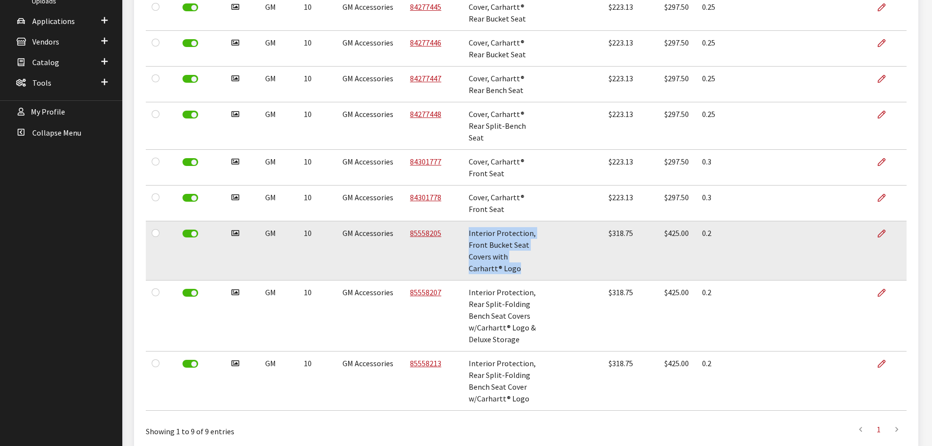
drag, startPoint x: 460, startPoint y: 222, endPoint x: 543, endPoint y: 247, distance: 87.3
click at [543, 247] on td "Interior Protection, Front Bucket Seat Covers with Carhartt® Logo" at bounding box center [504, 250] width 83 height 59
copy td "Interior Protection, Front Bucket Seat Covers with Carhartt® Logo"
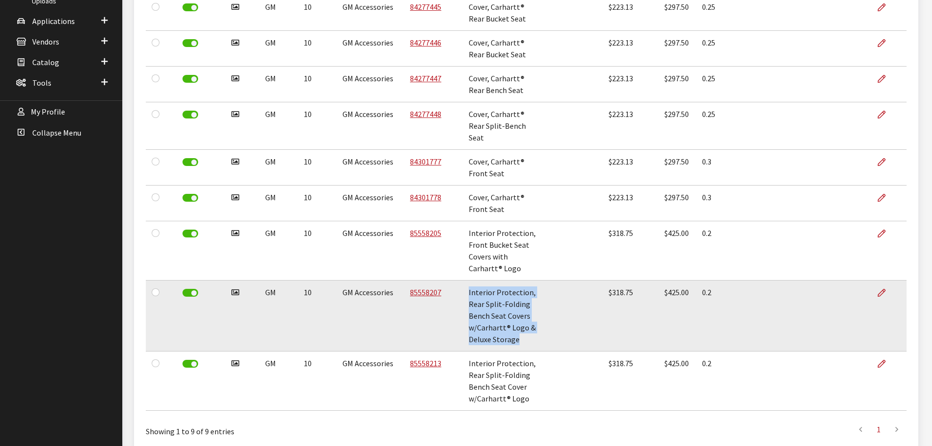
drag, startPoint x: 463, startPoint y: 270, endPoint x: 549, endPoint y: 301, distance: 92.1
click at [546, 301] on td "Interior Protection, Rear Split-Folding Bench Seat Covers w/Carhartt® Logo & De…" at bounding box center [504, 315] width 83 height 71
copy td "Interior Protection, Rear Split-Folding Bench Seat Covers w/Carhartt® Logo & De…"
drag, startPoint x: 615, startPoint y: 272, endPoint x: 723, endPoint y: 273, distance: 108.7
click at [723, 280] on tr "Has image GM 10 GM Accessories 85558207 Interior Protection, Rear Split-Folding…" at bounding box center [526, 315] width 761 height 71
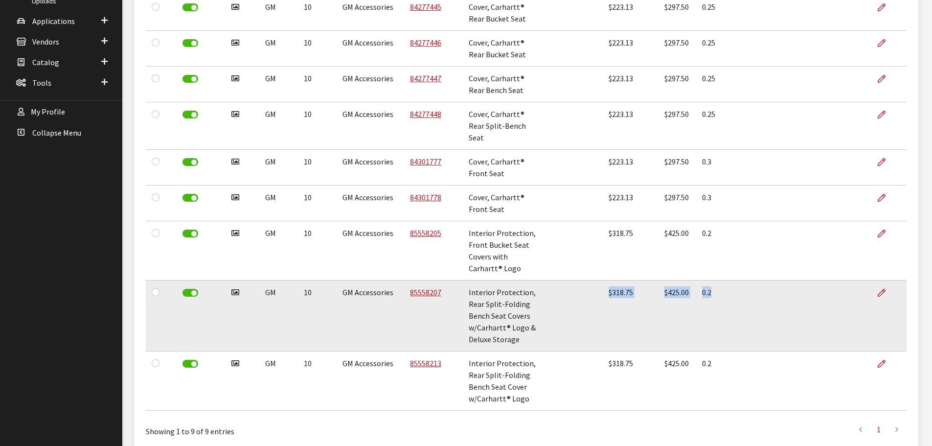
copy tr "$318.75 $425.00 0.2"
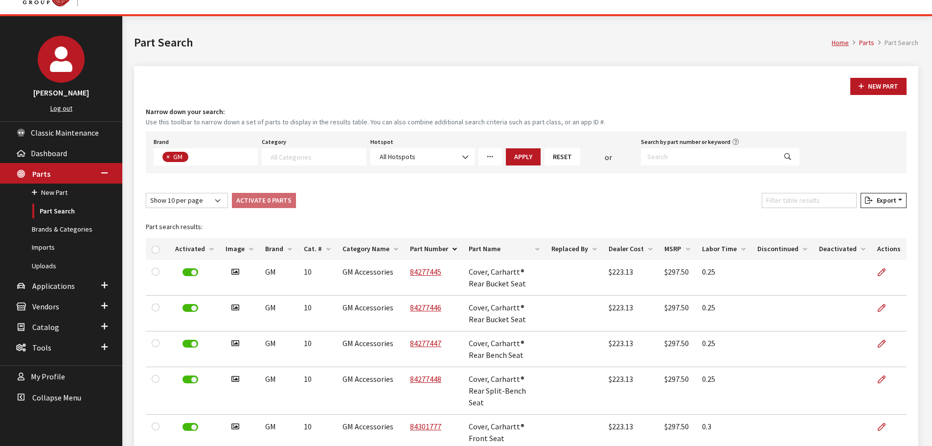
scroll to position [0, 0]
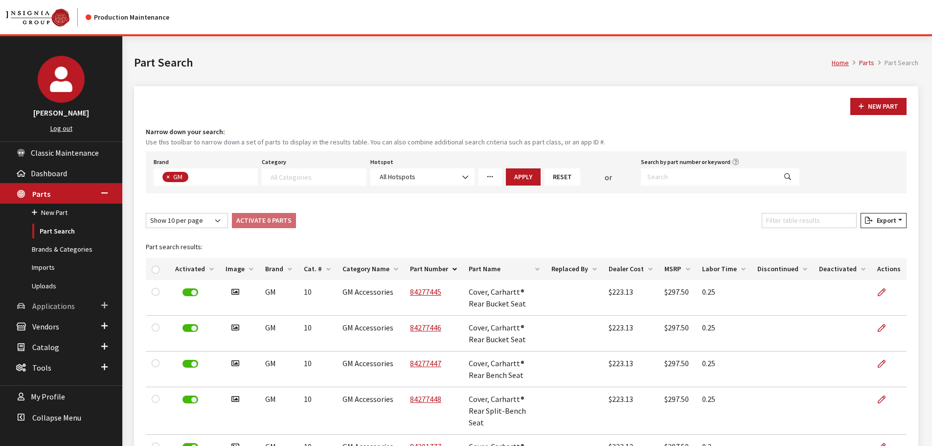
click at [49, 311] on span "Applications" at bounding box center [53, 306] width 43 height 10
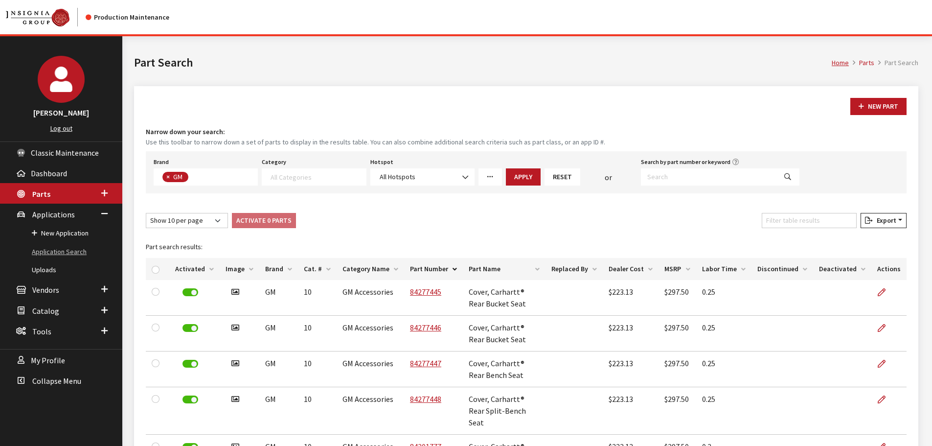
click at [56, 250] on link "Application Search" at bounding box center [61, 252] width 122 height 18
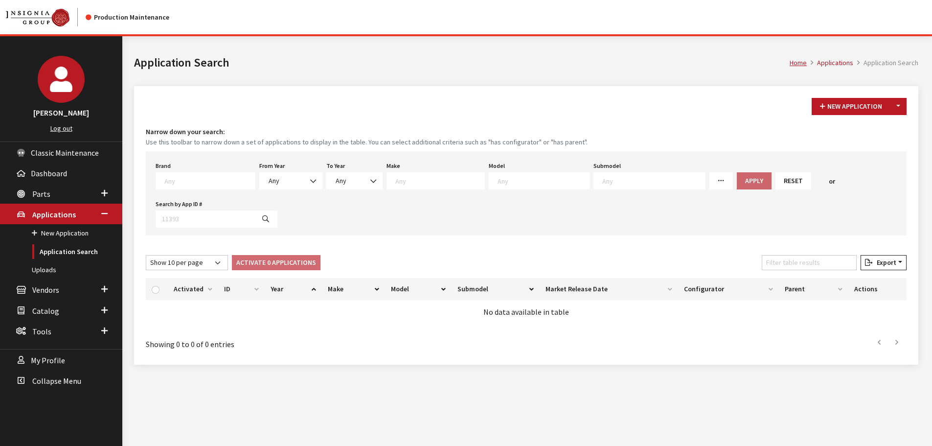
click at [202, 180] on textarea "Search" at bounding box center [209, 180] width 91 height 9
type textarea "gm"
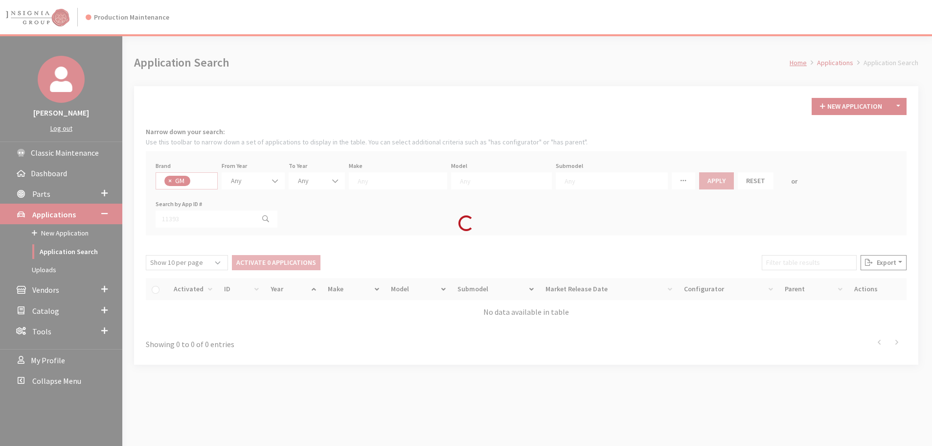
select select "1"
select select
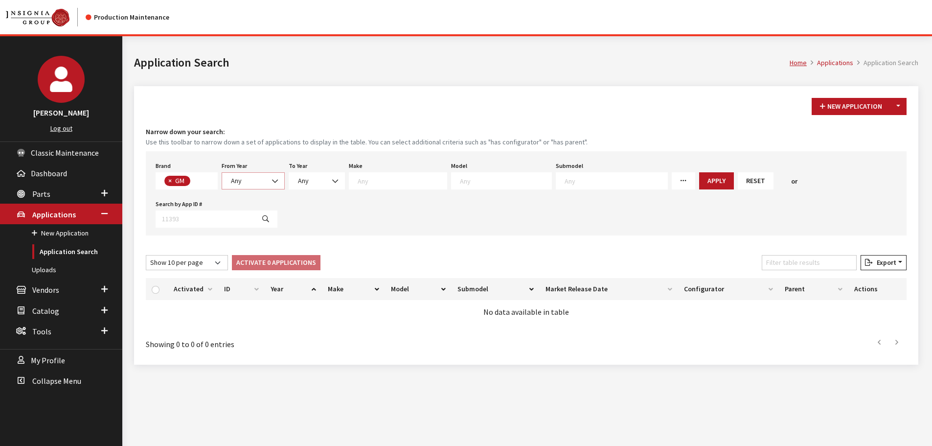
click at [273, 187] on span at bounding box center [276, 181] width 17 height 17
select select "2025"
select select
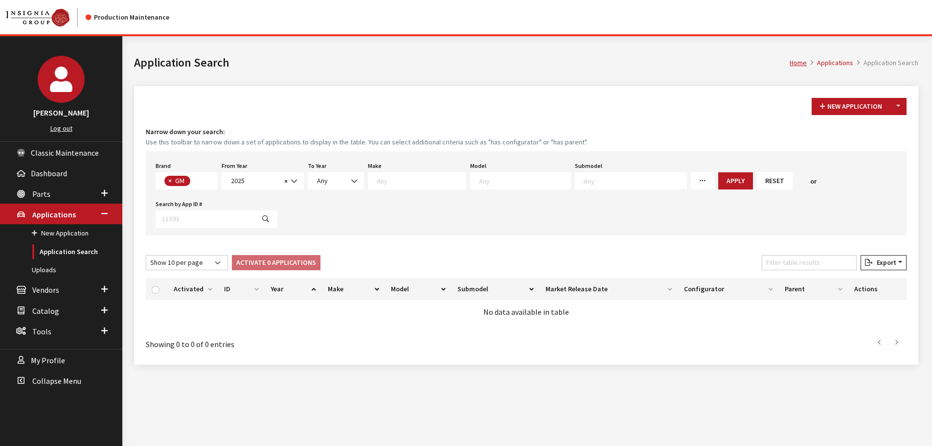
click at [515, 179] on textarea "Search" at bounding box center [525, 180] width 92 height 9
type textarea "15"
select select "44"
select select
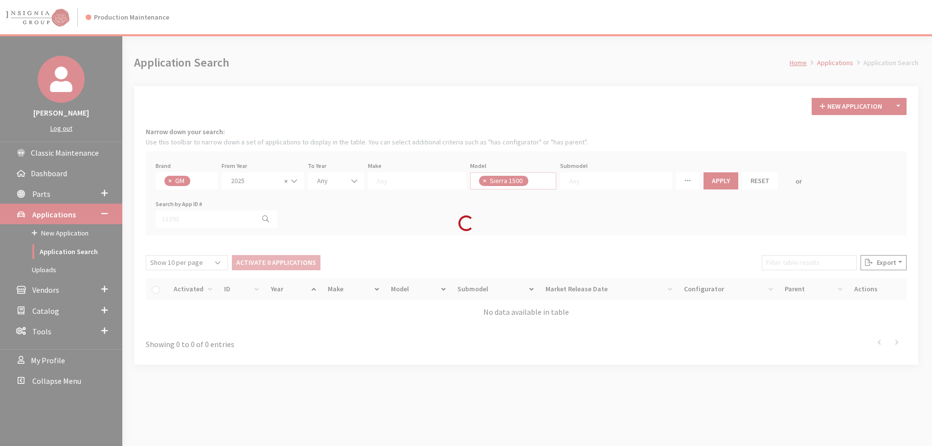
scroll to position [270, 0]
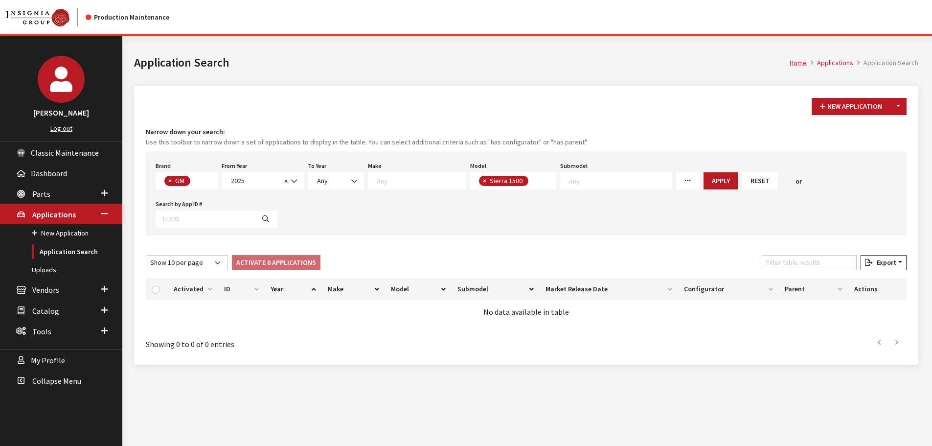
click at [531, 185] on textarea "Search" at bounding box center [533, 181] width 5 height 9
type textarea "15"
select select
click at [766, 180] on button "Apply" at bounding box center [783, 180] width 35 height 17
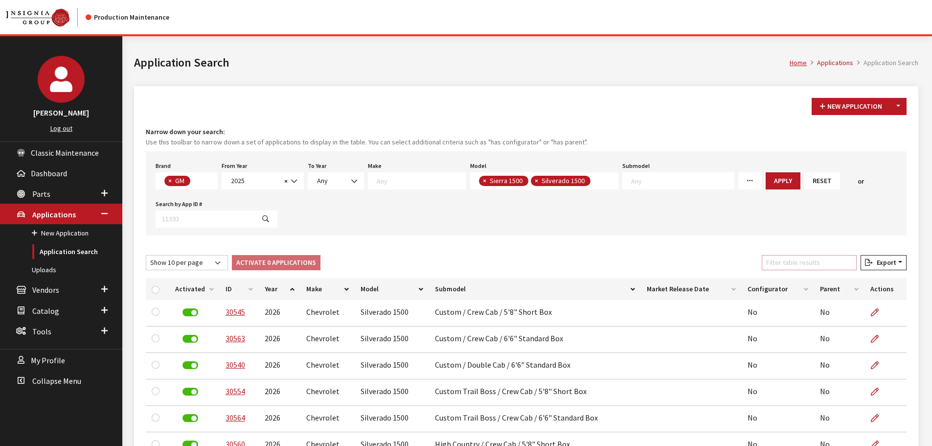
click at [807, 268] on input "Filter table results" at bounding box center [809, 262] width 95 height 15
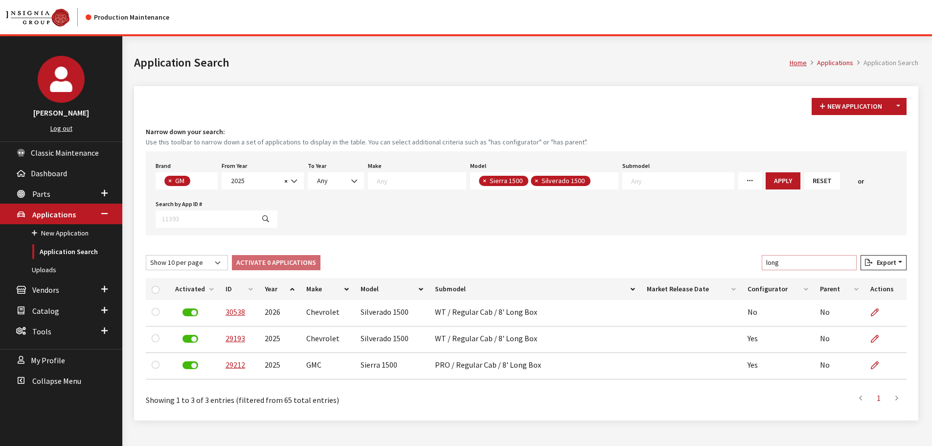
type input "long"
click at [805, 187] on button "Reset" at bounding box center [823, 180] width 36 height 17
